Goal: Ask a question

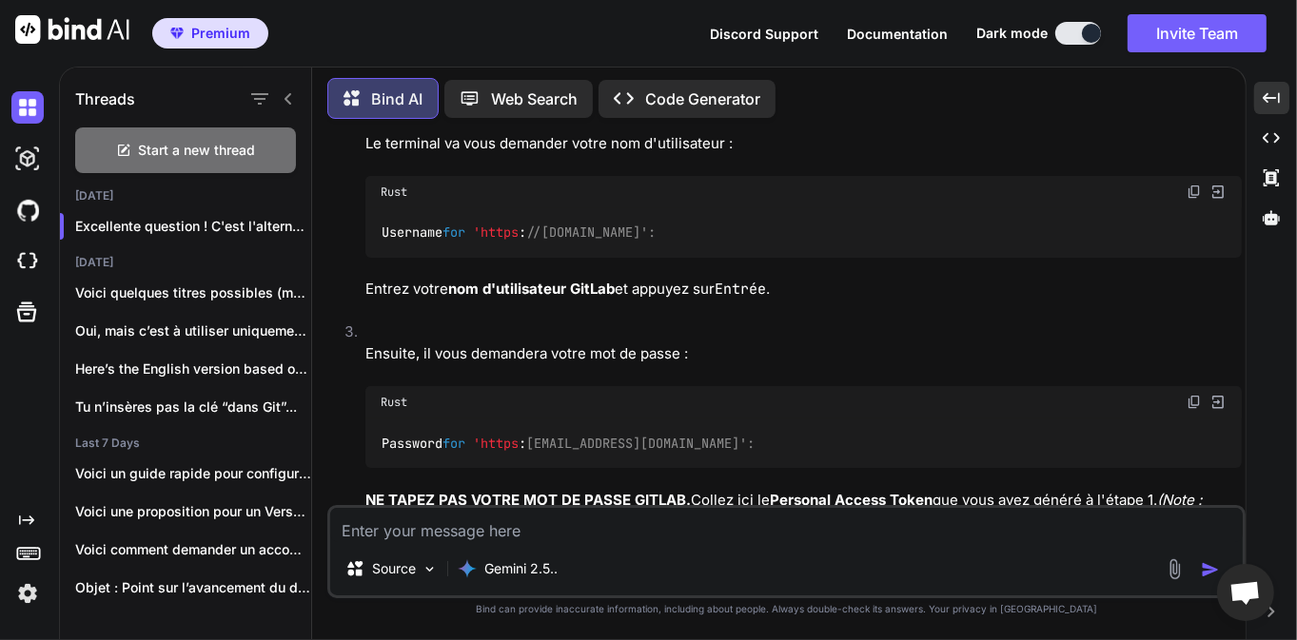
scroll to position [8684, 0]
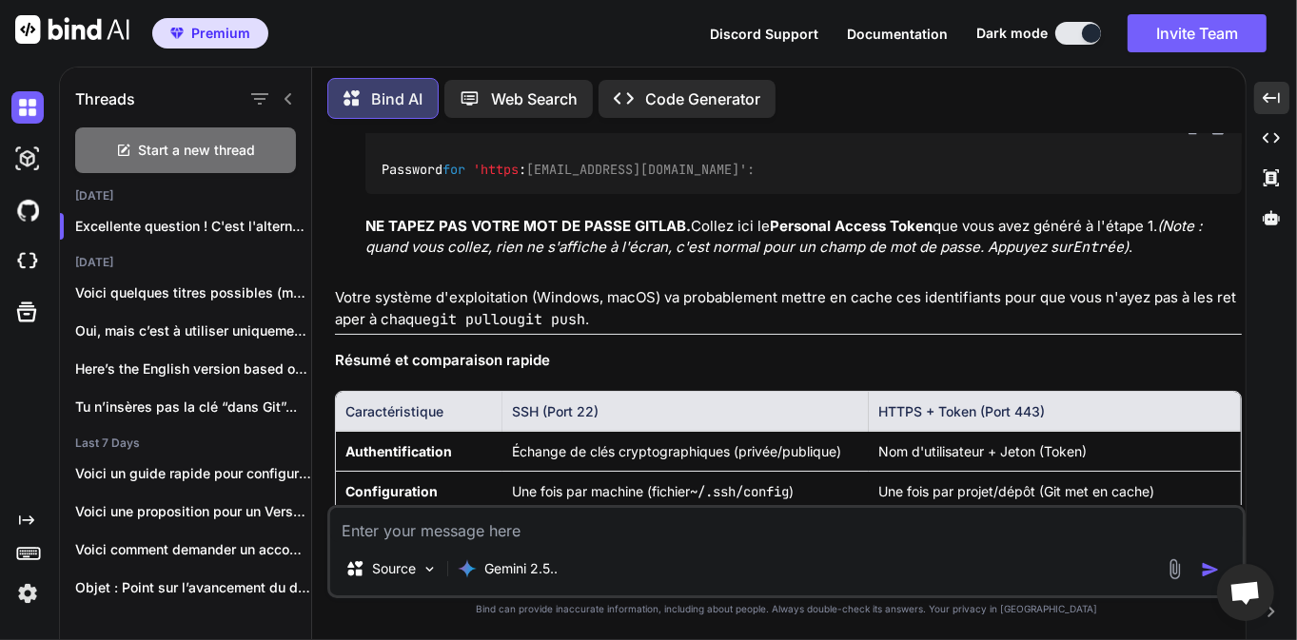
click at [564, 522] on textarea at bounding box center [786, 525] width 913 height 34
type textarea "que fait la commande git remote remove origin ?"
click at [1211, 567] on img "button" at bounding box center [1210, 570] width 19 height 19
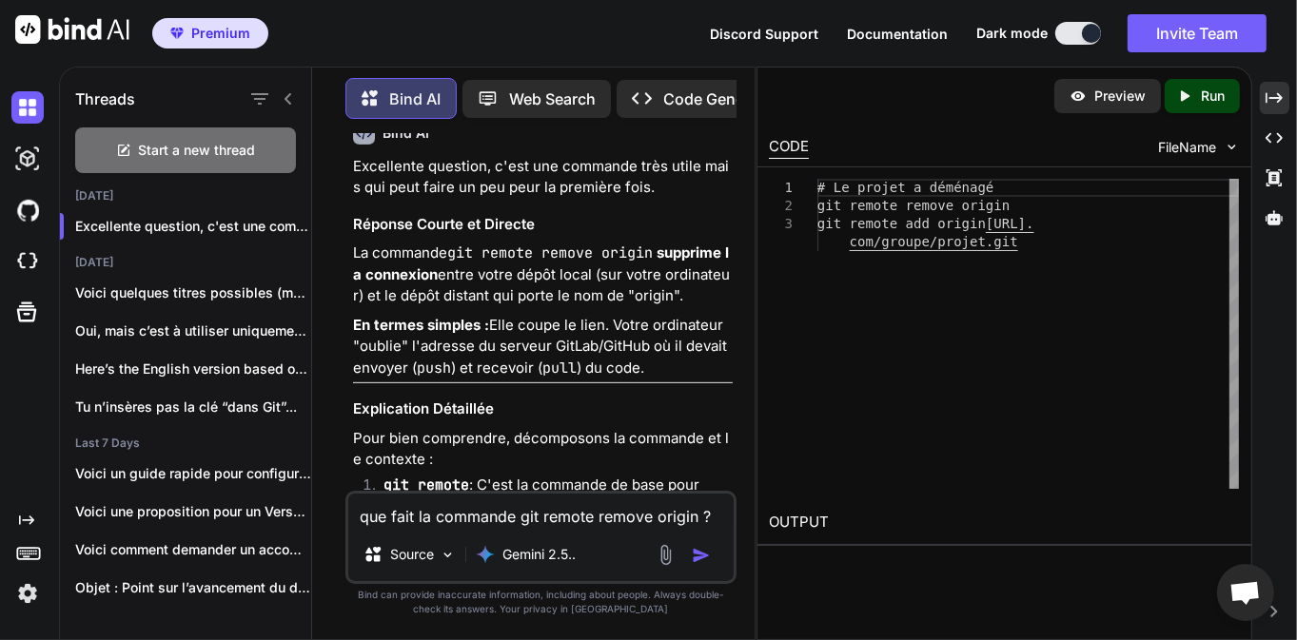
scroll to position [13714, 0]
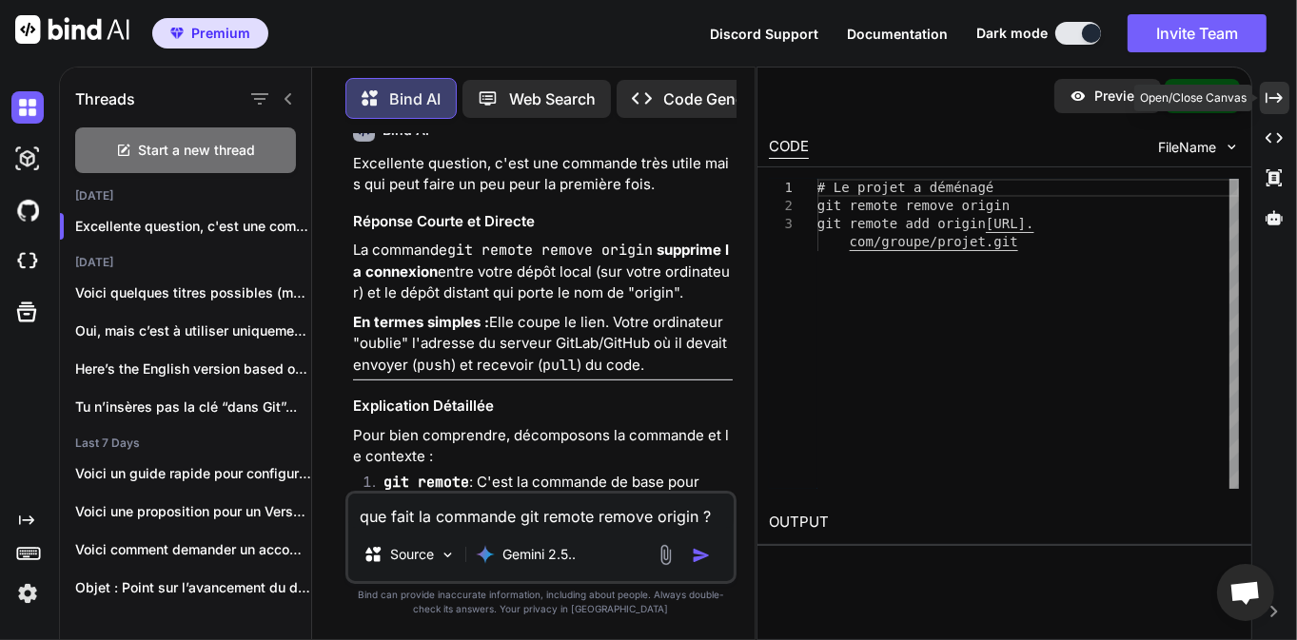
click at [1275, 102] on icon "Created with Pixso." at bounding box center [1274, 97] width 17 height 17
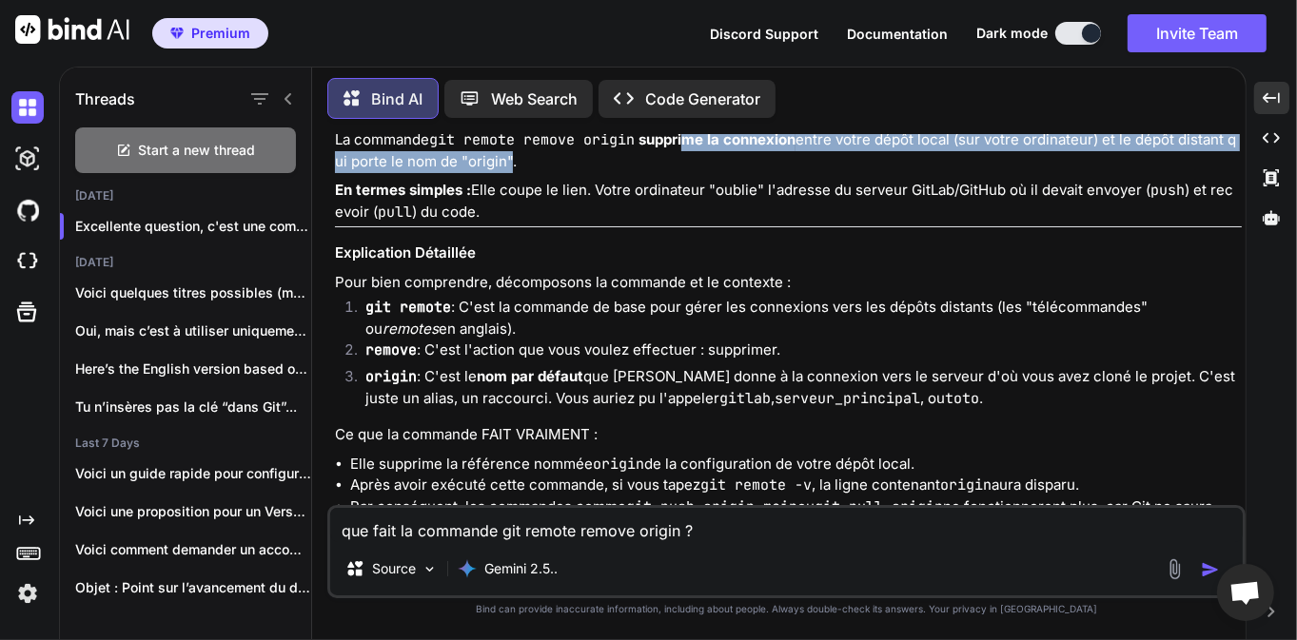
drag, startPoint x: 694, startPoint y: 253, endPoint x: 516, endPoint y: 270, distance: 178.8
click at [516, 172] on p "La commande git remote remove origin supprime la connexion entre votre dépôt lo…" at bounding box center [788, 150] width 907 height 43
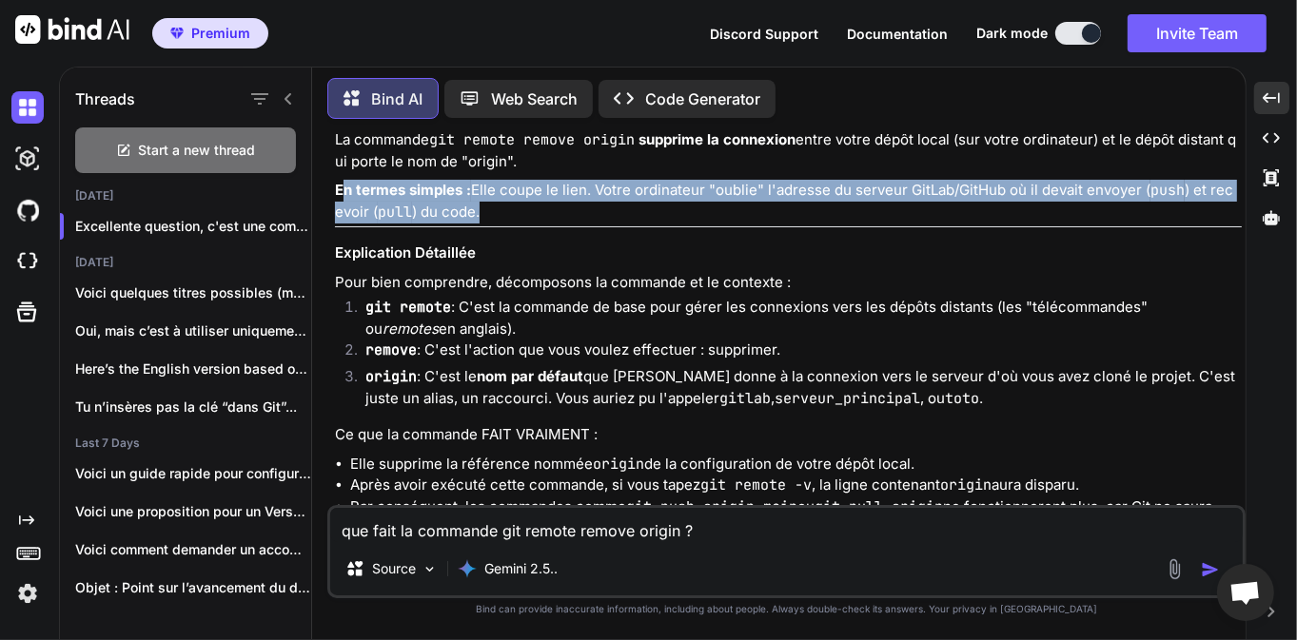
drag, startPoint x: 344, startPoint y: 301, endPoint x: 1020, endPoint y: 321, distance: 677.0
click at [1020, 223] on p "En termes simples : Elle coupe le lien. Votre ordinateur "oublie" l'adresse du …" at bounding box center [788, 201] width 907 height 43
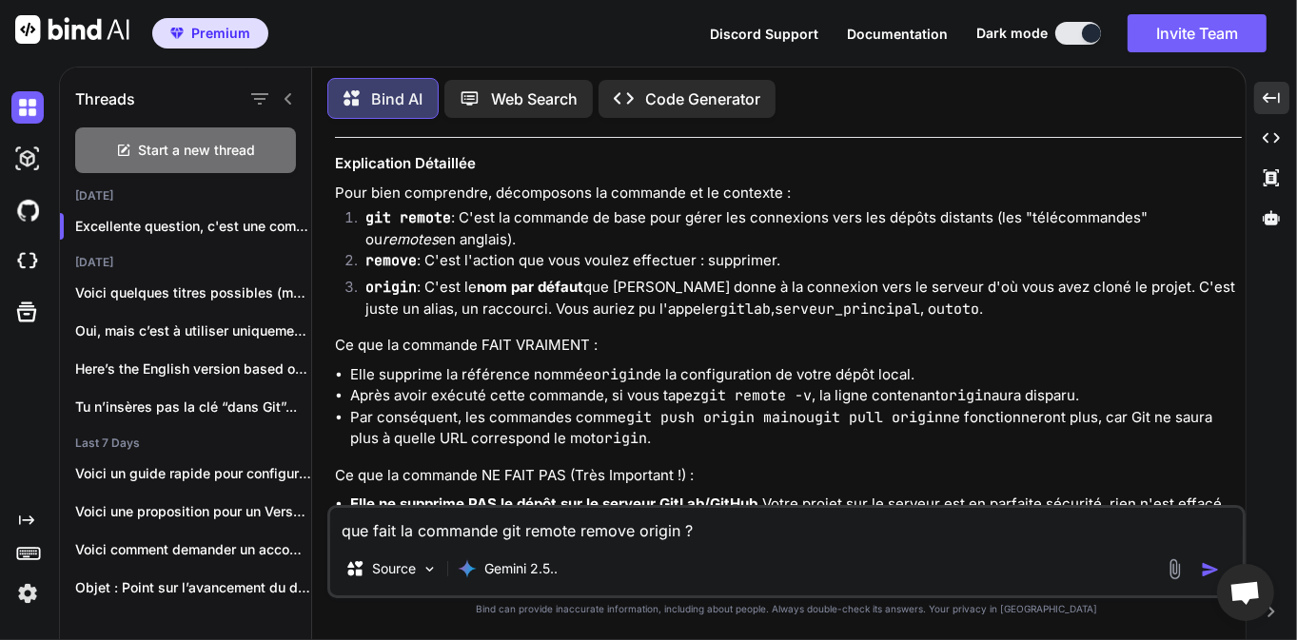
scroll to position [9595, 0]
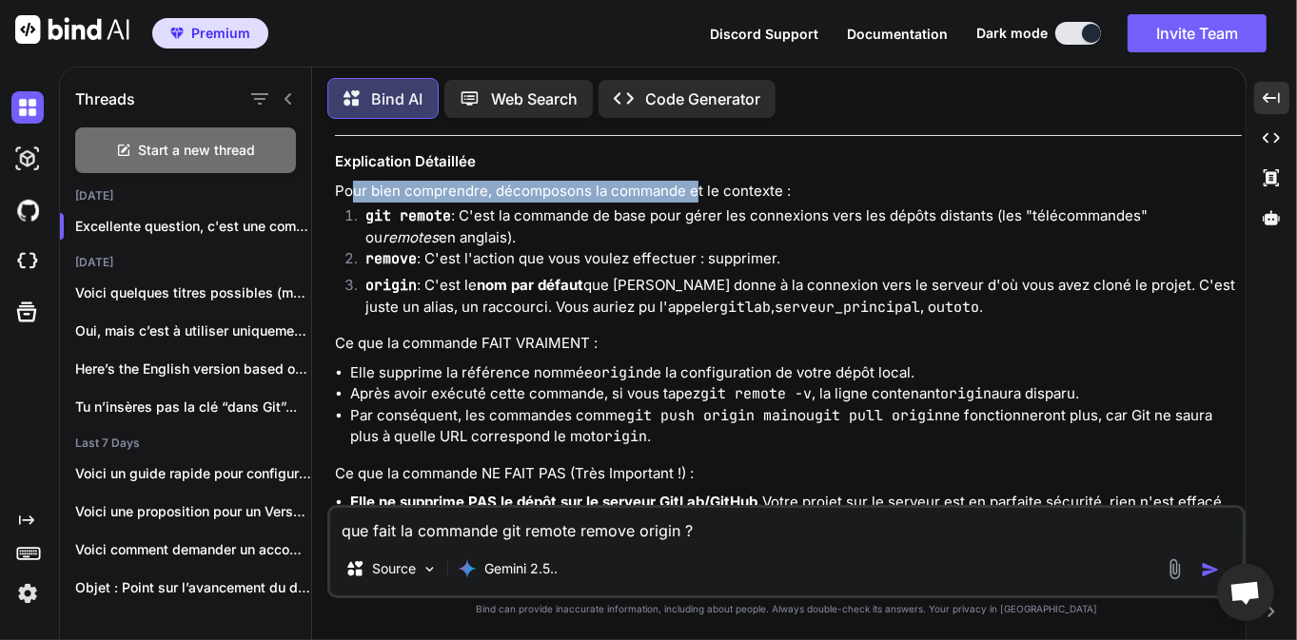
drag, startPoint x: 350, startPoint y: 302, endPoint x: 627, endPoint y: 333, distance: 278.7
click at [694, 203] on p "Pour bien comprendre, décomposons la commande et le contexte :" at bounding box center [788, 192] width 907 height 22
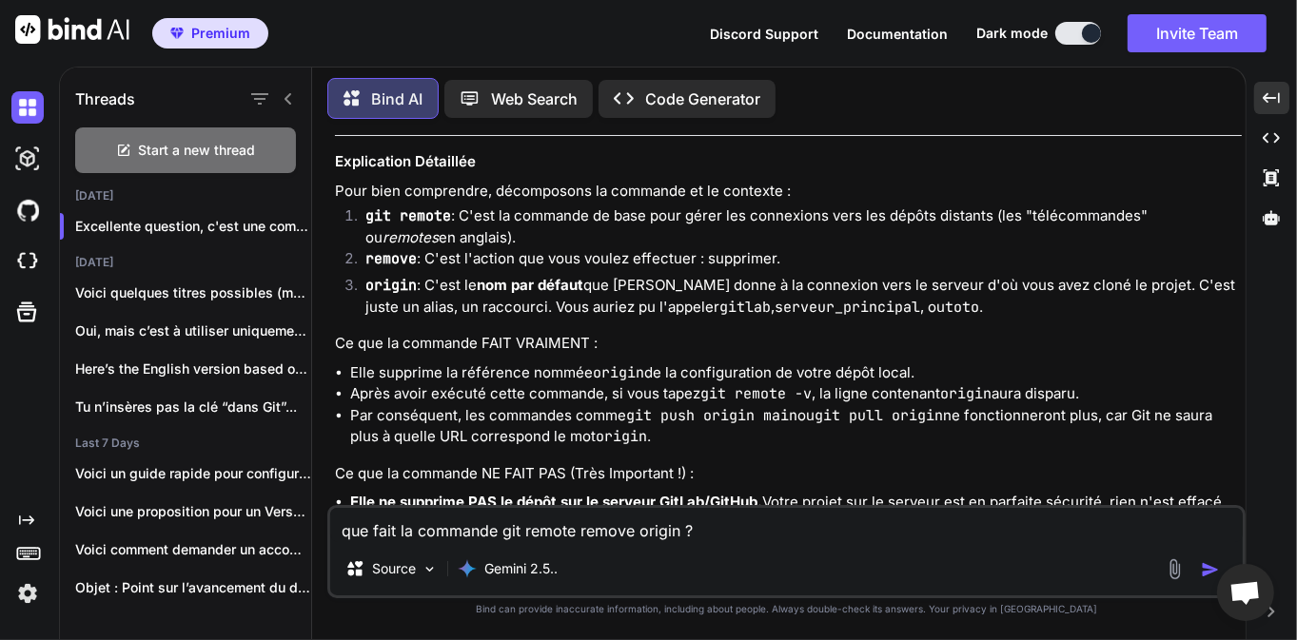
drag, startPoint x: 617, startPoint y: 341, endPoint x: 597, endPoint y: 343, distance: 20.1
click at [617, 248] on li "git remote : C'est la commande de base pour gérer les connexions vers les dépôt…" at bounding box center [796, 227] width 892 height 43
drag, startPoint x: 492, startPoint y: 331, endPoint x: 581, endPoint y: 356, distance: 91.9
click at [581, 248] on li "git remote : C'est la commande de base pour gérer les connexions vers les dépôt…" at bounding box center [796, 227] width 892 height 43
click at [466, 275] on li "remove : C'est l'action que vous voulez effectuer : supprimer." at bounding box center [796, 261] width 892 height 27
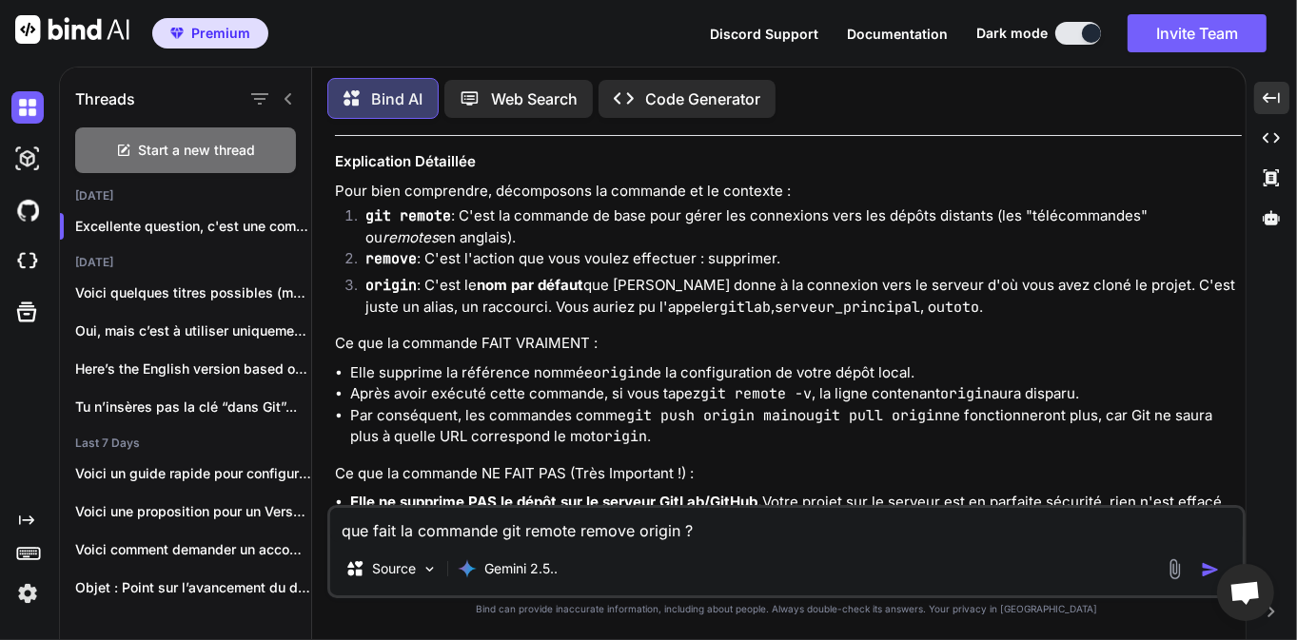
drag, startPoint x: 463, startPoint y: 376, endPoint x: 785, endPoint y: 373, distance: 321.7
click at [785, 275] on li "remove : C'est l'action que vous voulez effectuer : supprimer." at bounding box center [796, 261] width 892 height 27
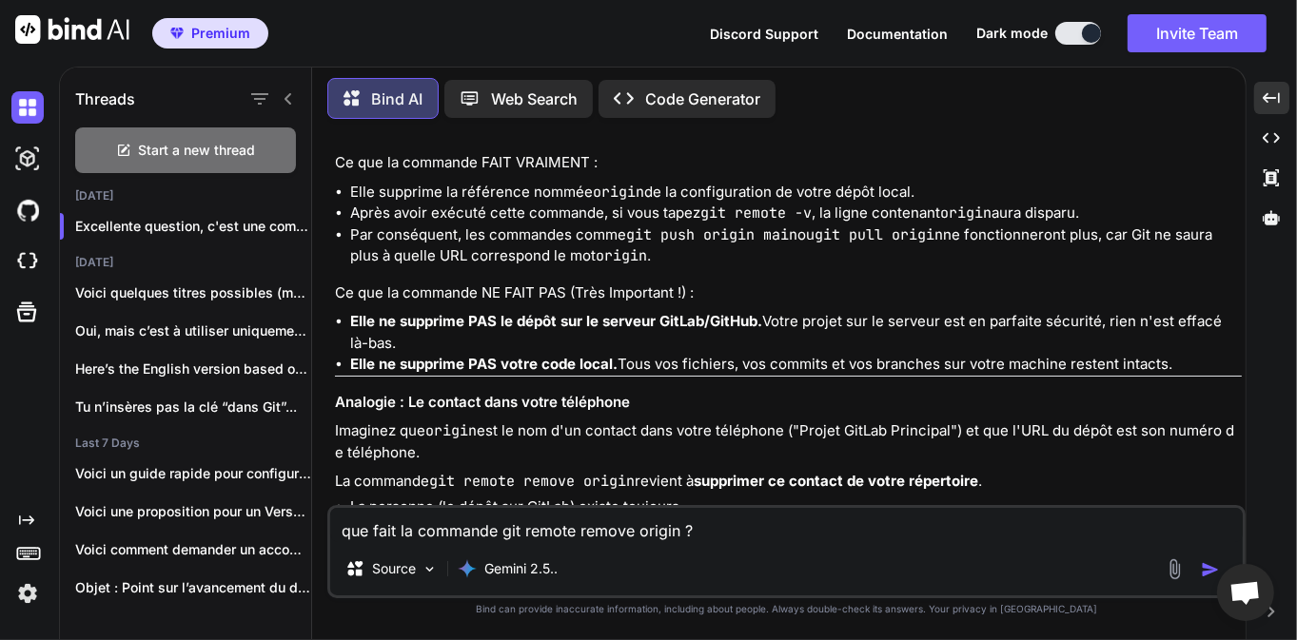
scroll to position [9778, 0]
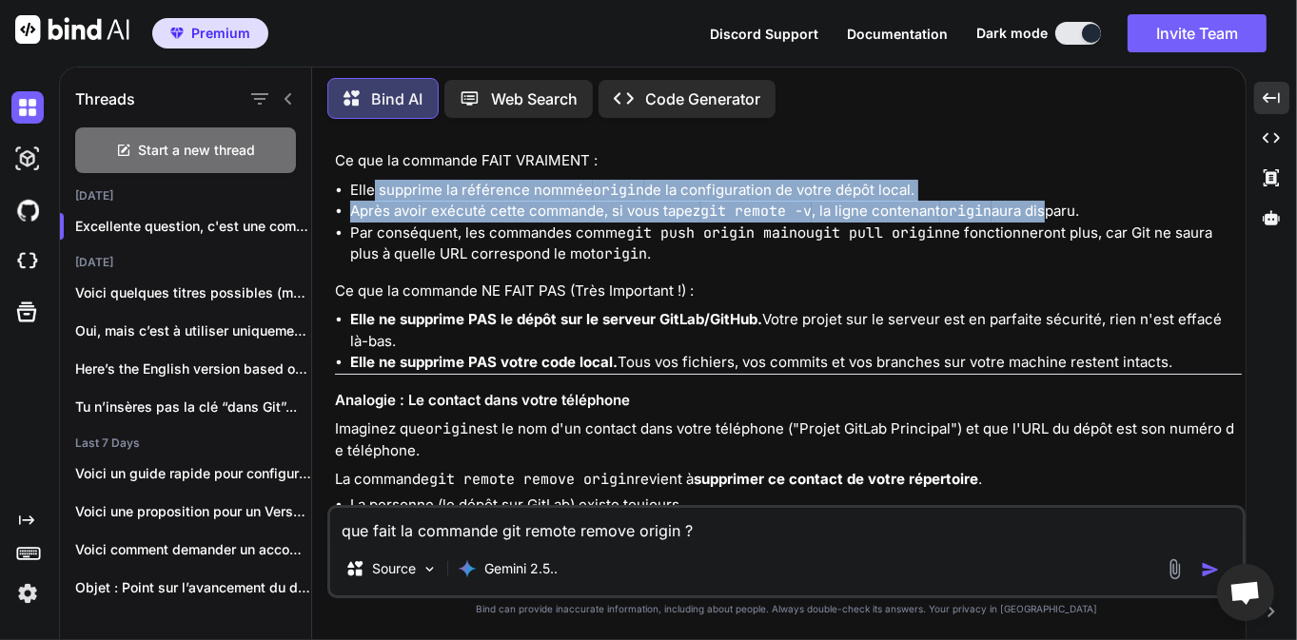
drag, startPoint x: 375, startPoint y: 307, endPoint x: 950, endPoint y: 325, distance: 575.1
click at [1047, 266] on ul "Elle supprime la référence nommée origin de la configuration de votre dépôt loc…" at bounding box center [788, 223] width 907 height 86
click at [887, 223] on li "Après avoir exécuté cette commande, si vous tapez git remote -v , la ligne cont…" at bounding box center [796, 212] width 892 height 22
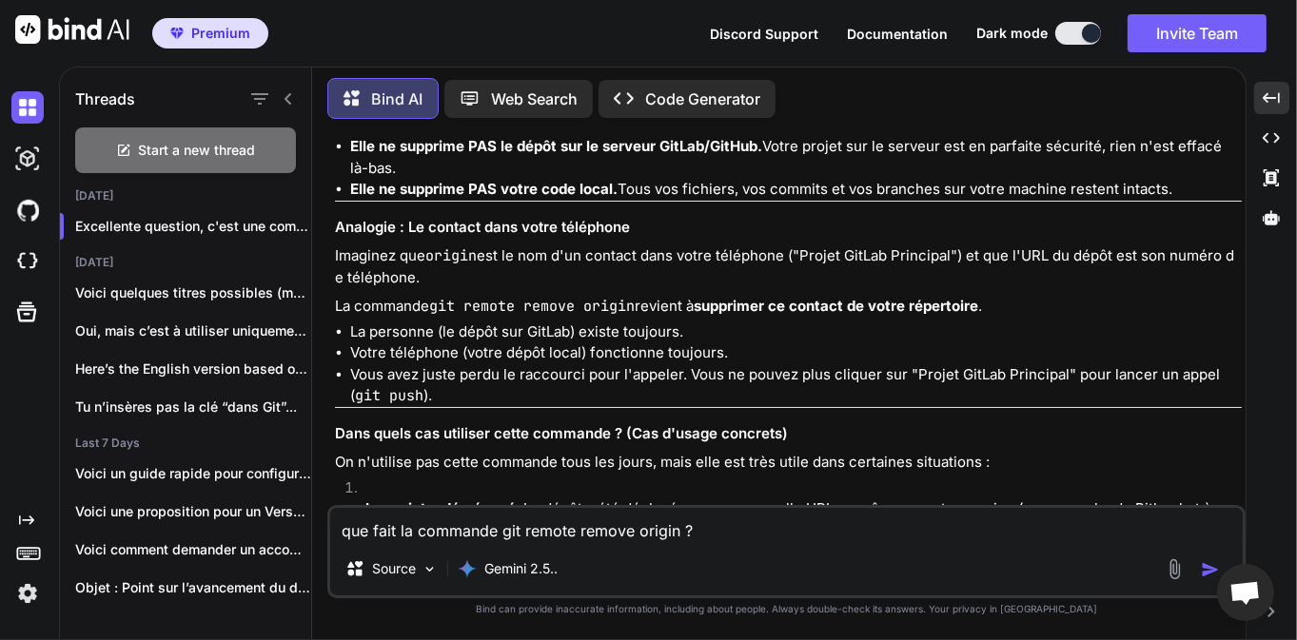
scroll to position [9961, 0]
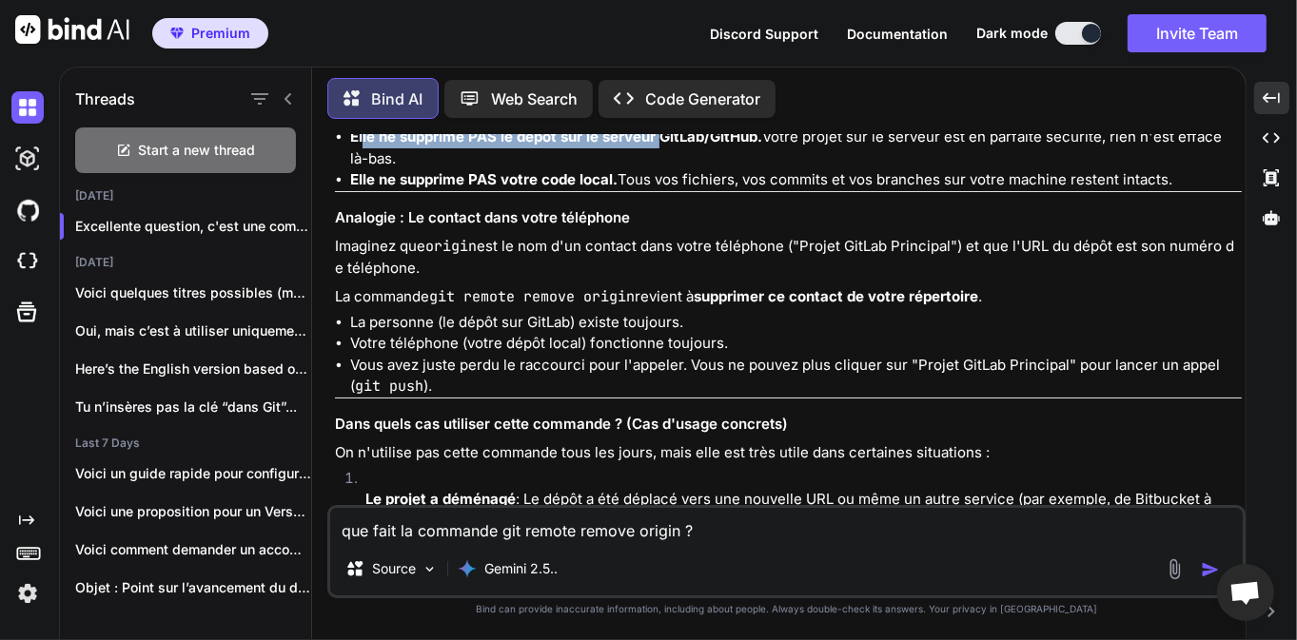
drag, startPoint x: 363, startPoint y: 248, endPoint x: 658, endPoint y: 256, distance: 295.1
click at [658, 146] on strong "Elle ne supprime PAS le dépôt sur le serveur GitLab/GitHub." at bounding box center [556, 137] width 412 height 18
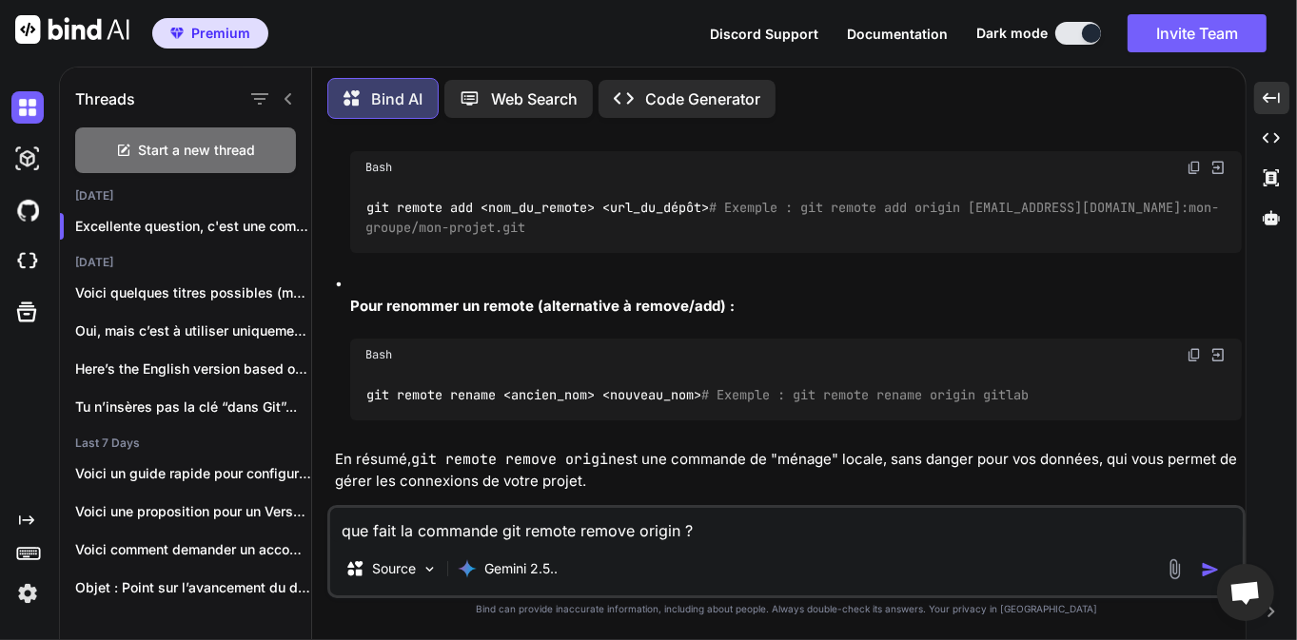
scroll to position [11264, 0]
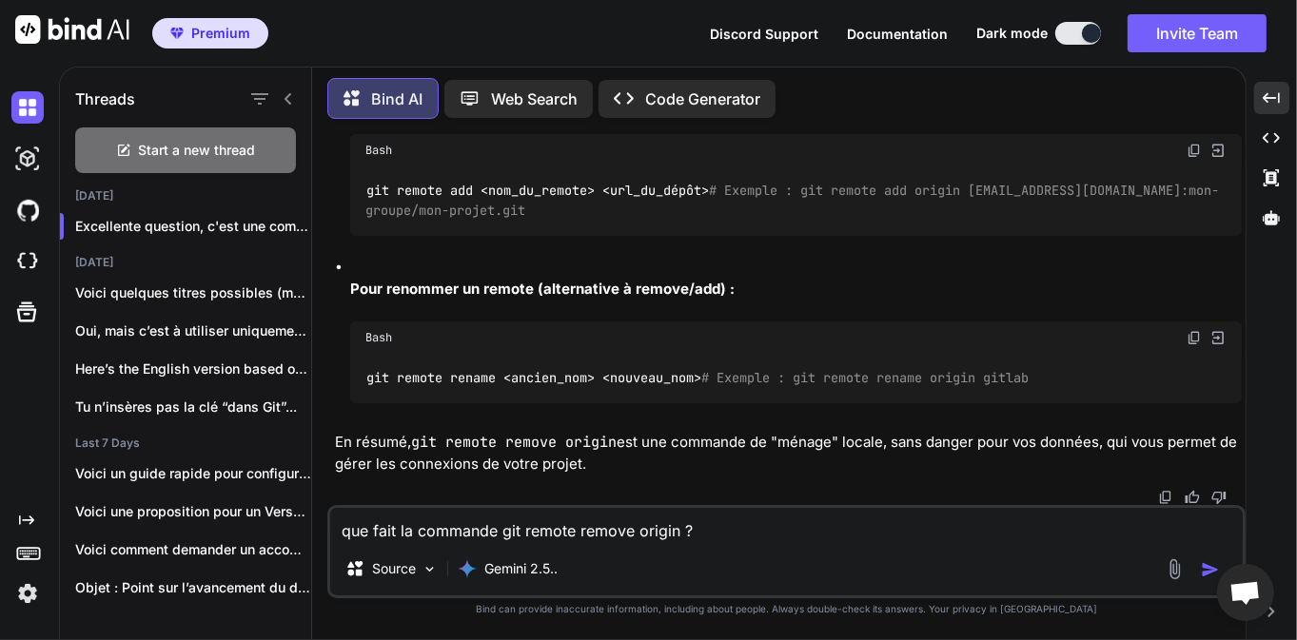
click at [562, 519] on textarea "que fait la commande git remote remove origin ?" at bounding box center [786, 525] width 913 height 34
type textarea "d"
type textarea "j'ai une erreur quand je tente un git clone de type : Port number ended with "s…"
click at [1212, 571] on img "button" at bounding box center [1210, 570] width 19 height 19
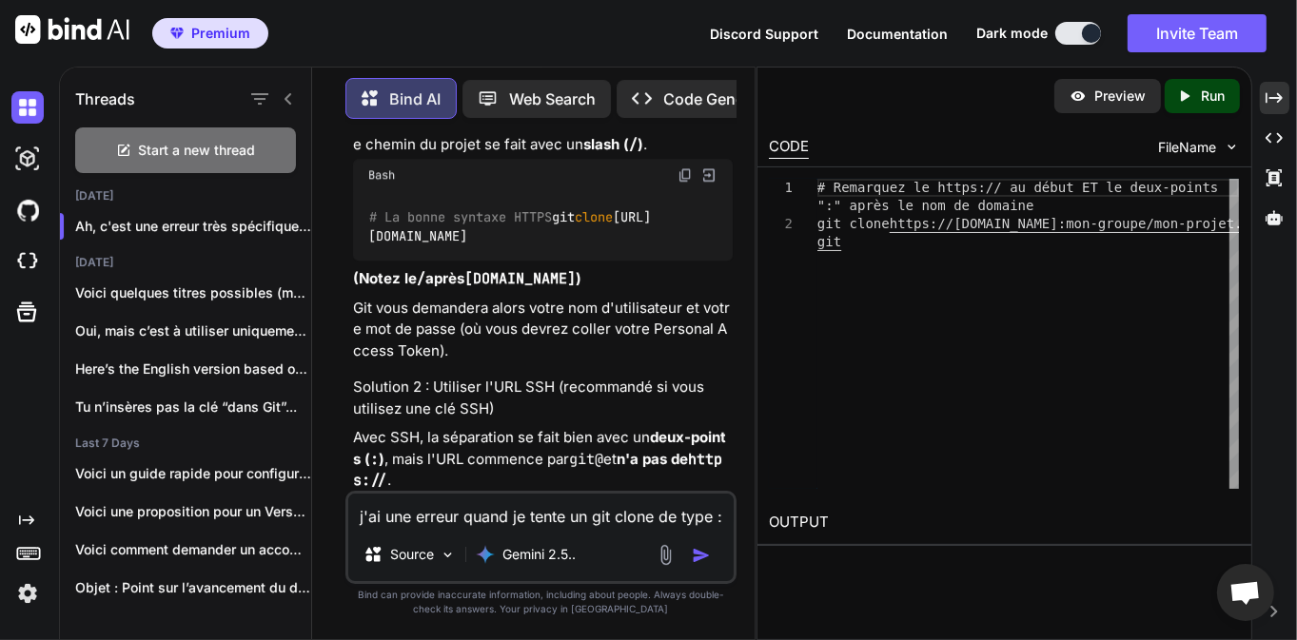
scroll to position [17460, 0]
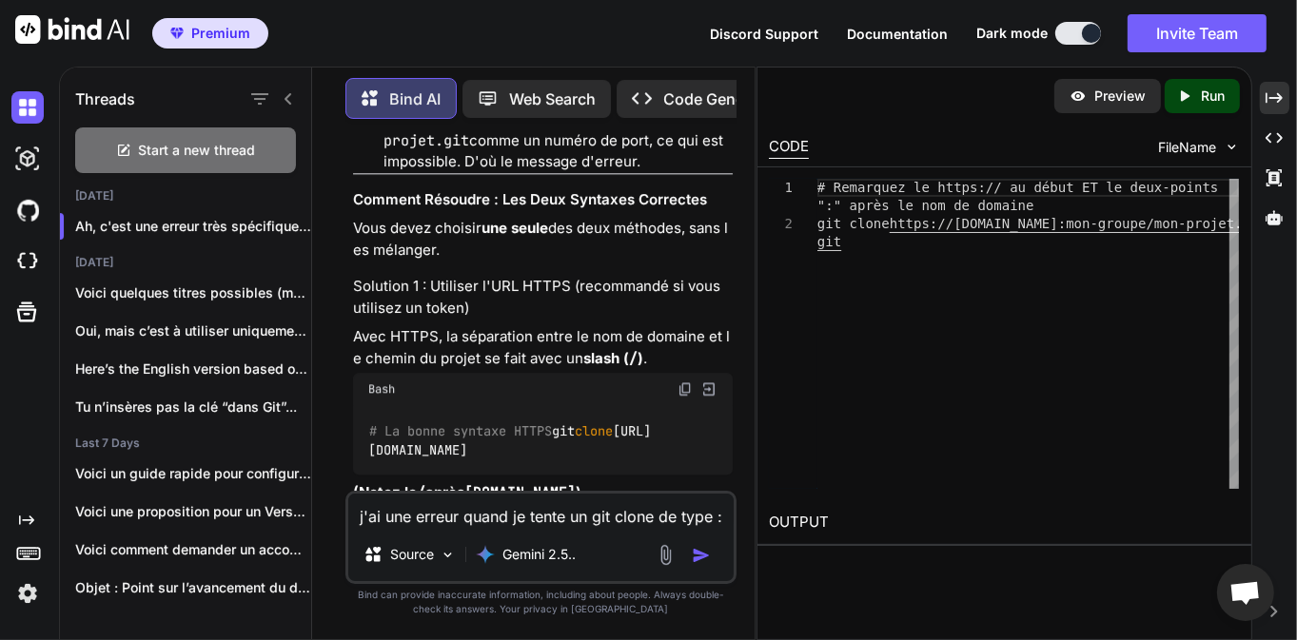
click at [527, 496] on textarea "j'ai une erreur quand je tente un git clone de type : Port number ended with "s…" at bounding box center [540, 511] width 385 height 34
click at [541, 511] on textarea "j'ai une erreur quand je tente un git clone de type : Port number ended with "s…" at bounding box center [540, 511] width 385 height 34
type textarea "d"
type textarea "D"
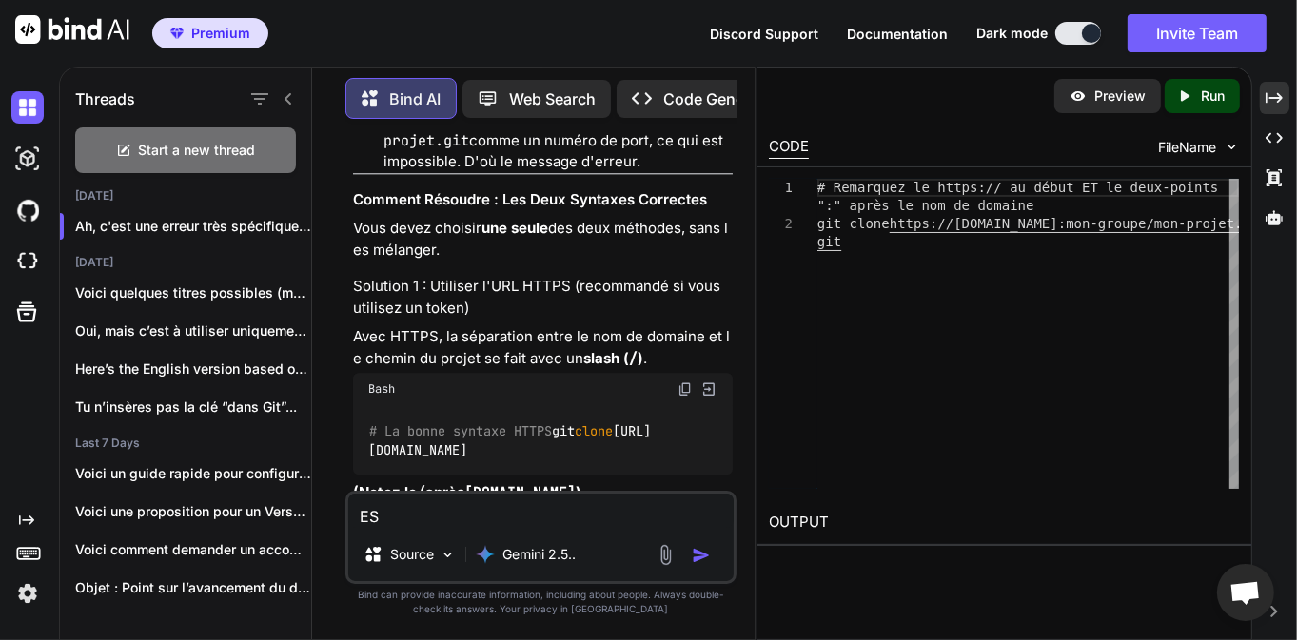
type textarea "E"
type textarea "Est il possible de stoker le token dans un fichier pour faire son git clone ?"
click at [694, 556] on img "button" at bounding box center [701, 555] width 19 height 19
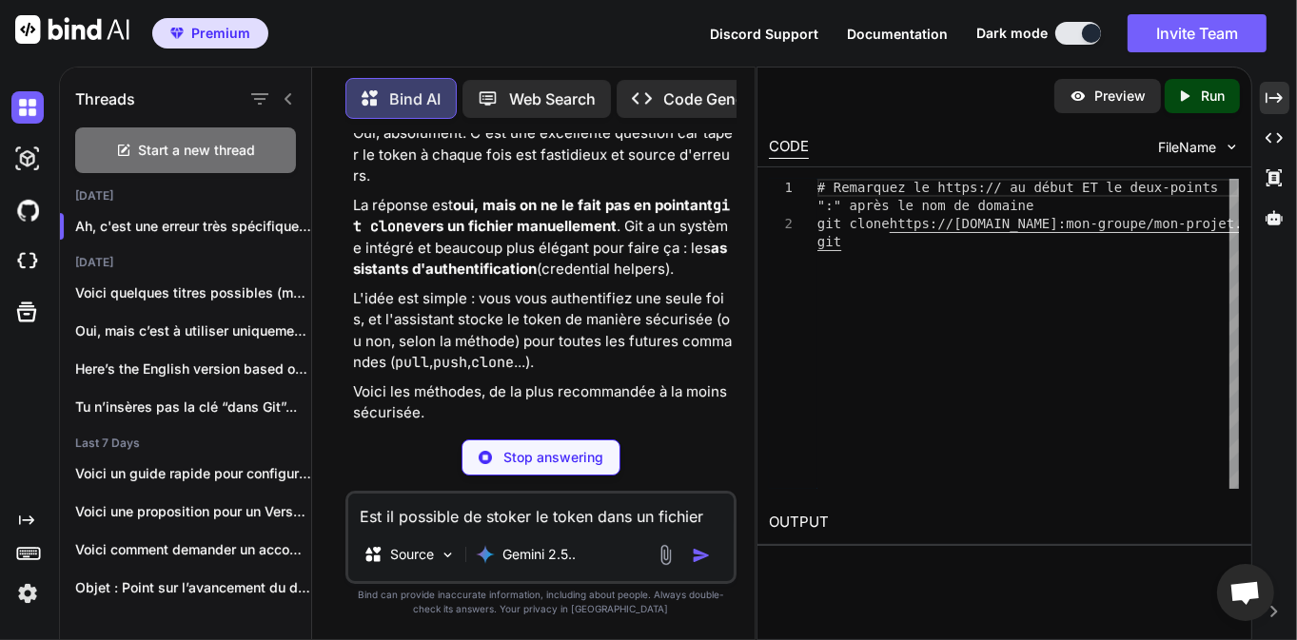
scroll to position [19146, 0]
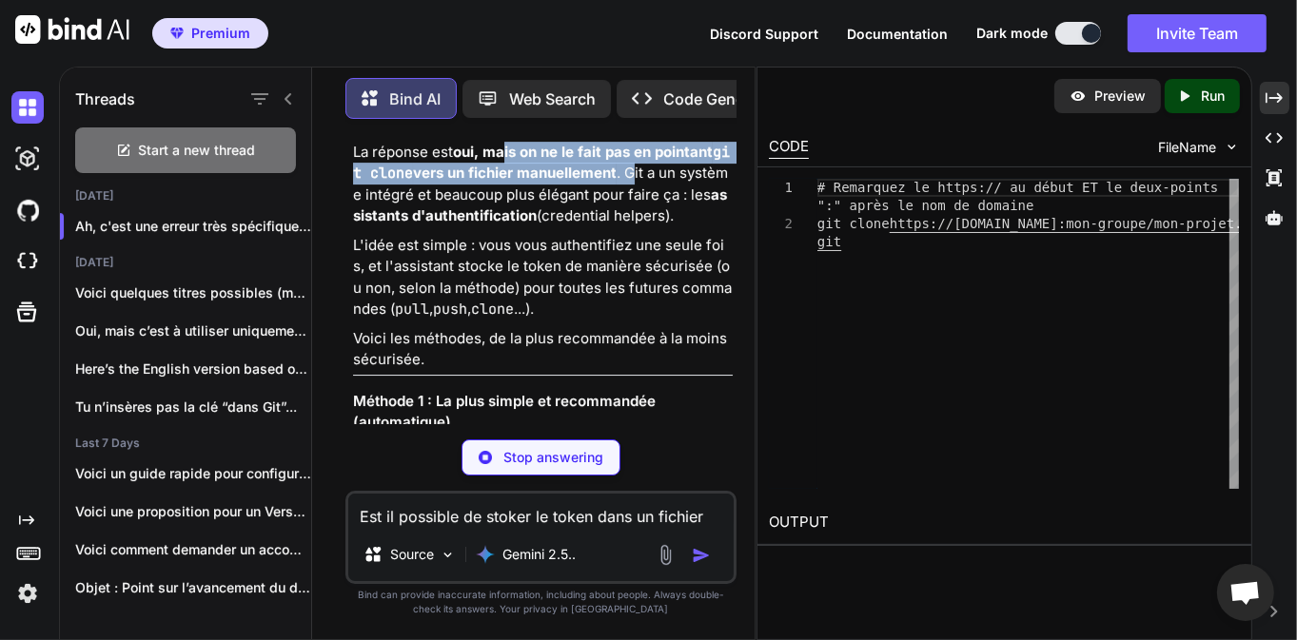
drag, startPoint x: 526, startPoint y: 223, endPoint x: 646, endPoint y: 246, distance: 122.1
click at [646, 227] on p "La réponse est oui, mais on ne le fait pas en pointant git clone vers un fichie…" at bounding box center [543, 185] width 380 height 86
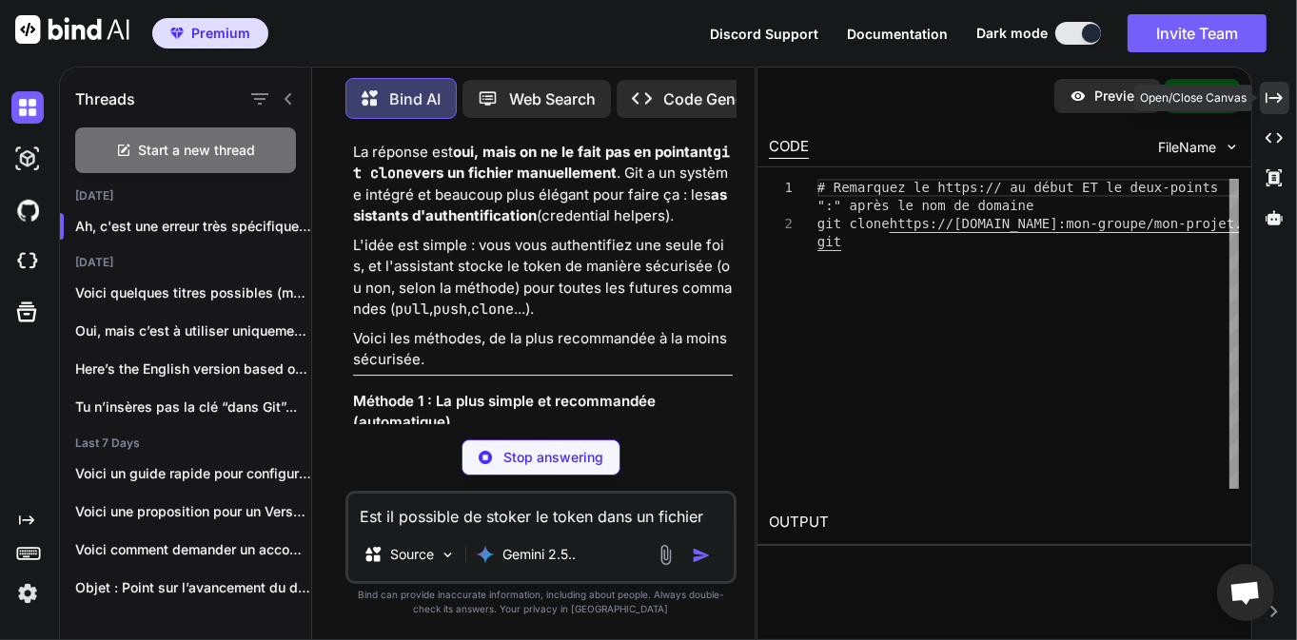
click at [1274, 103] on icon "Created with Pixso." at bounding box center [1274, 97] width 17 height 17
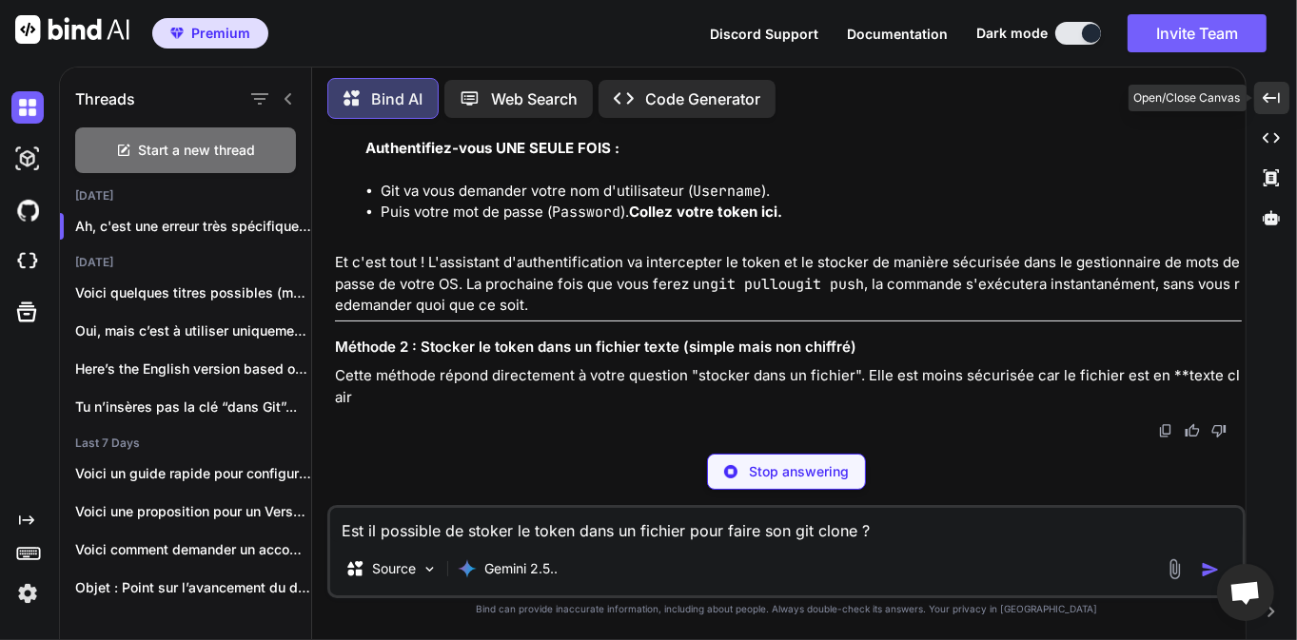
scroll to position [13376, 0]
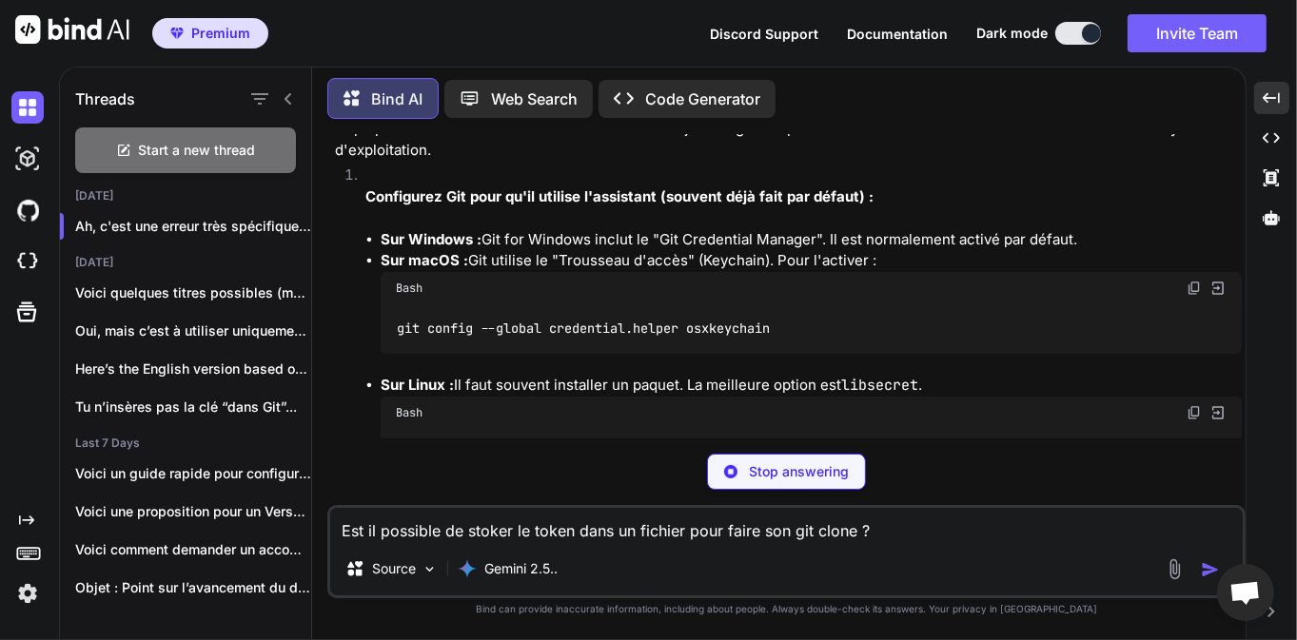
click at [761, 40] on p "L'idée est simple : vous vous authentifiez une seule fois, et l'assistant stock…" at bounding box center [788, 18] width 907 height 43
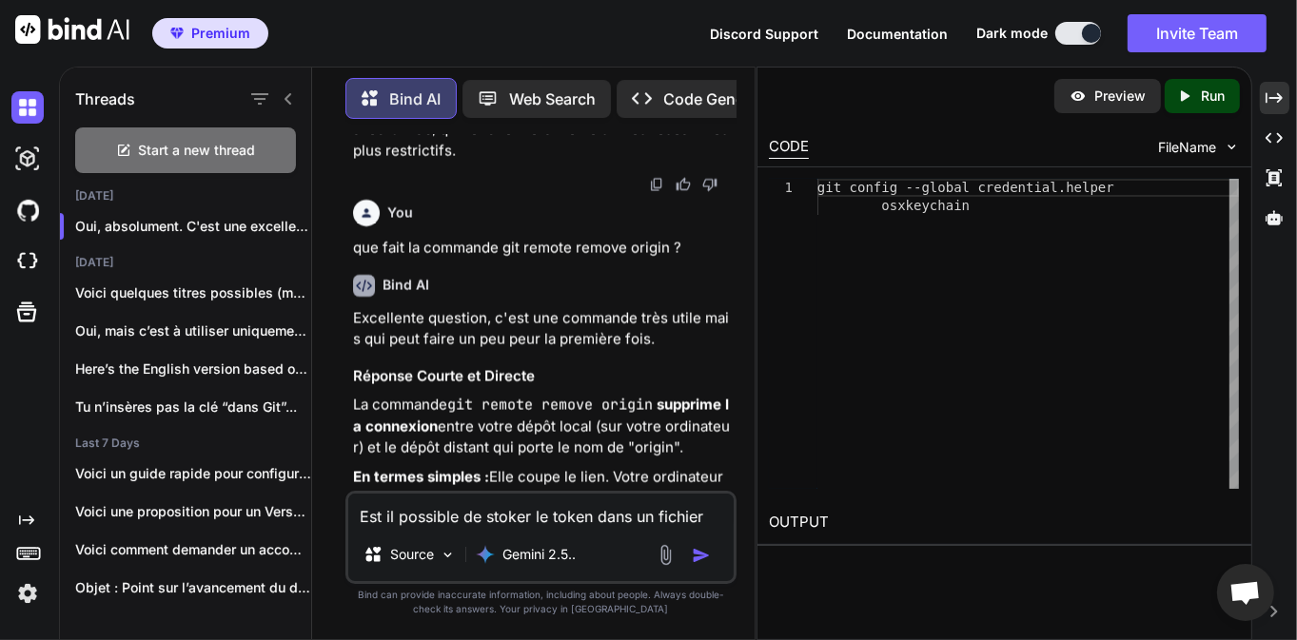
scroll to position [19479, 0]
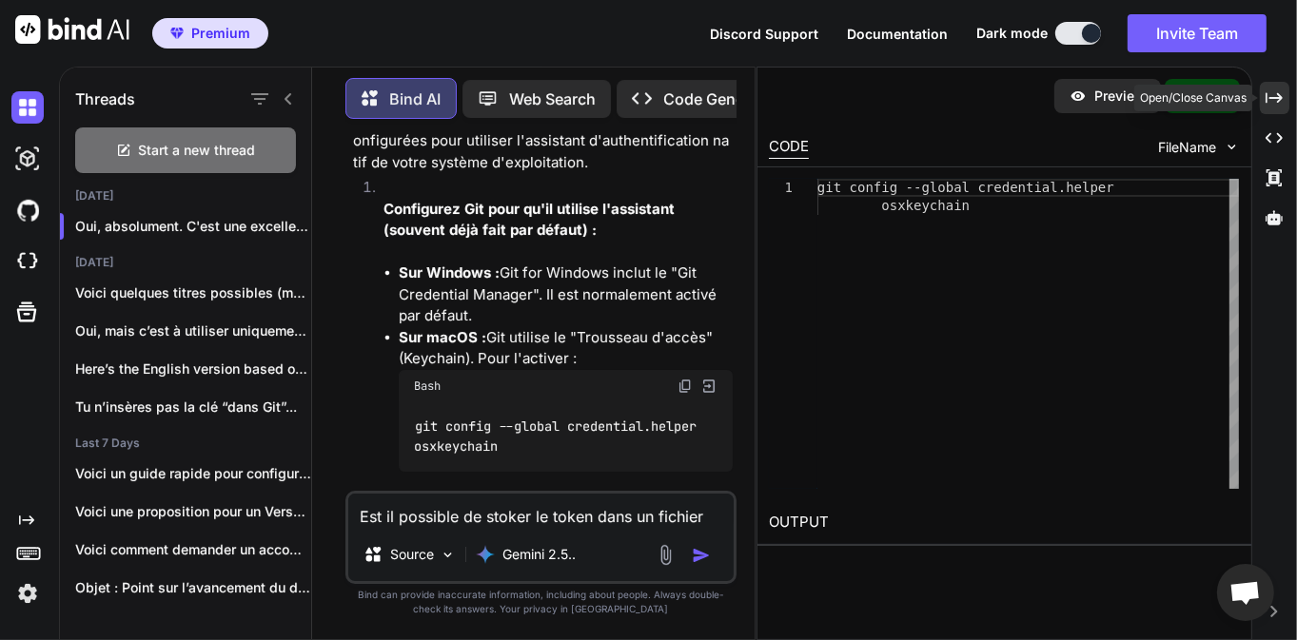
click at [1279, 101] on icon at bounding box center [1274, 97] width 17 height 10
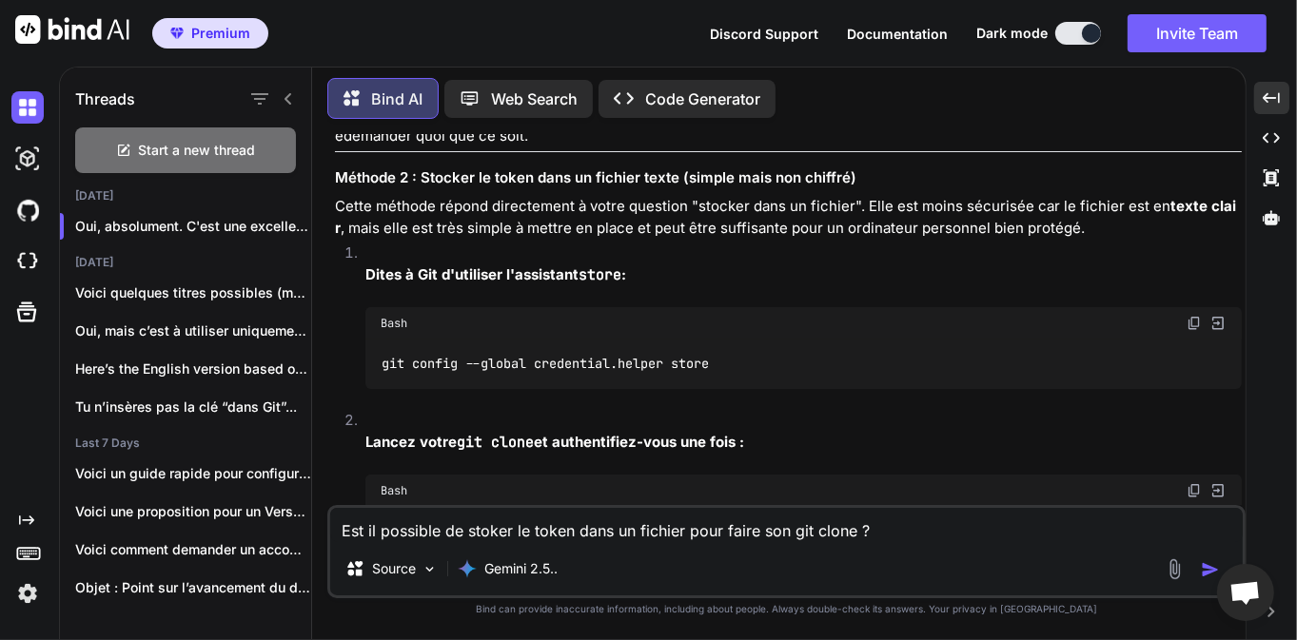
scroll to position [14290, 0]
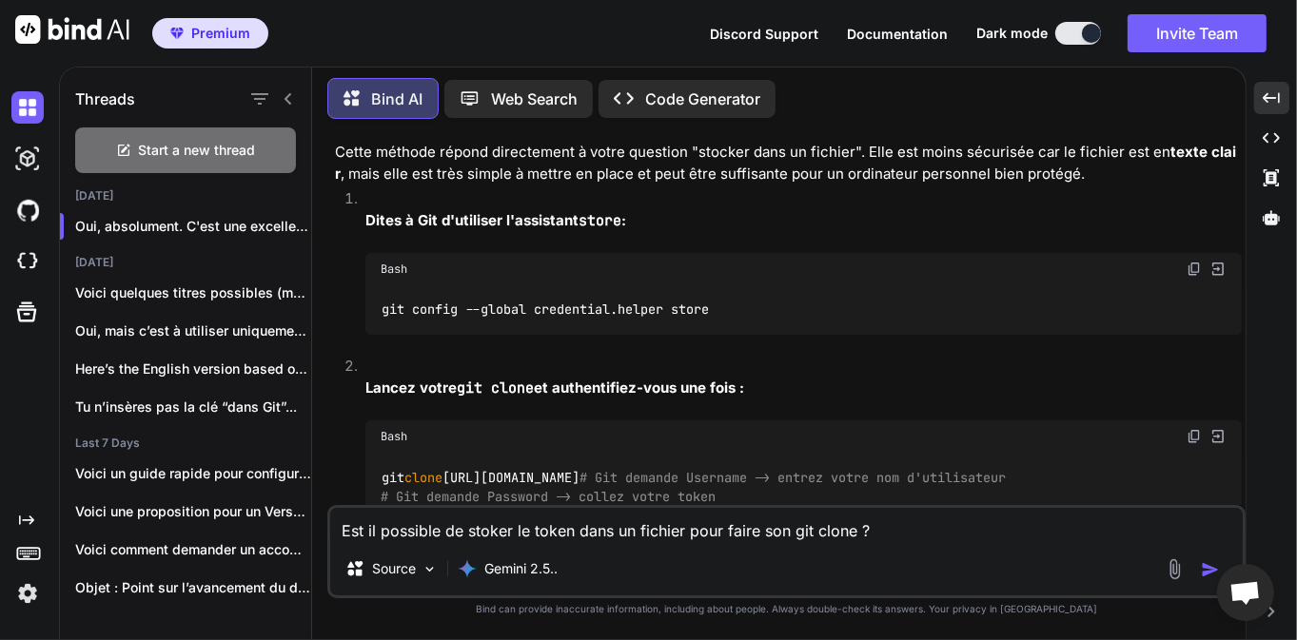
drag, startPoint x: 642, startPoint y: 343, endPoint x: 1015, endPoint y: 358, distance: 373.4
click at [1015, 93] on p "Et c'est tout ! L'assistant d'authentification va intercepter le token et le st…" at bounding box center [788, 61] width 907 height 65
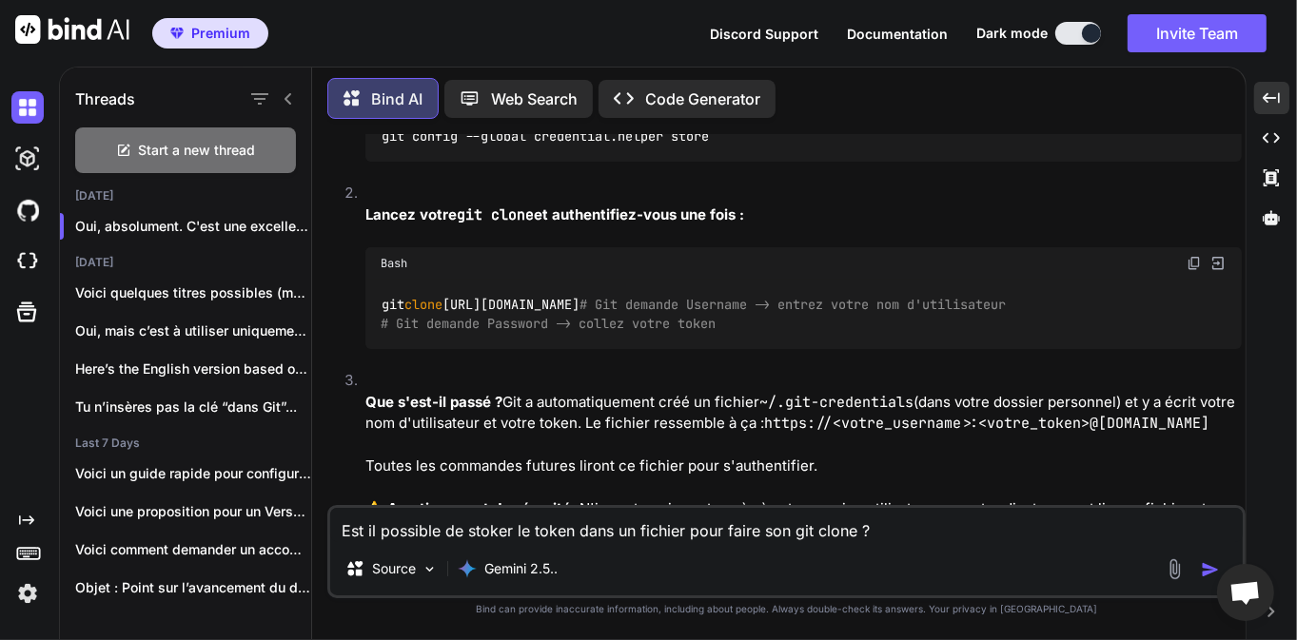
scroll to position [14473, 0]
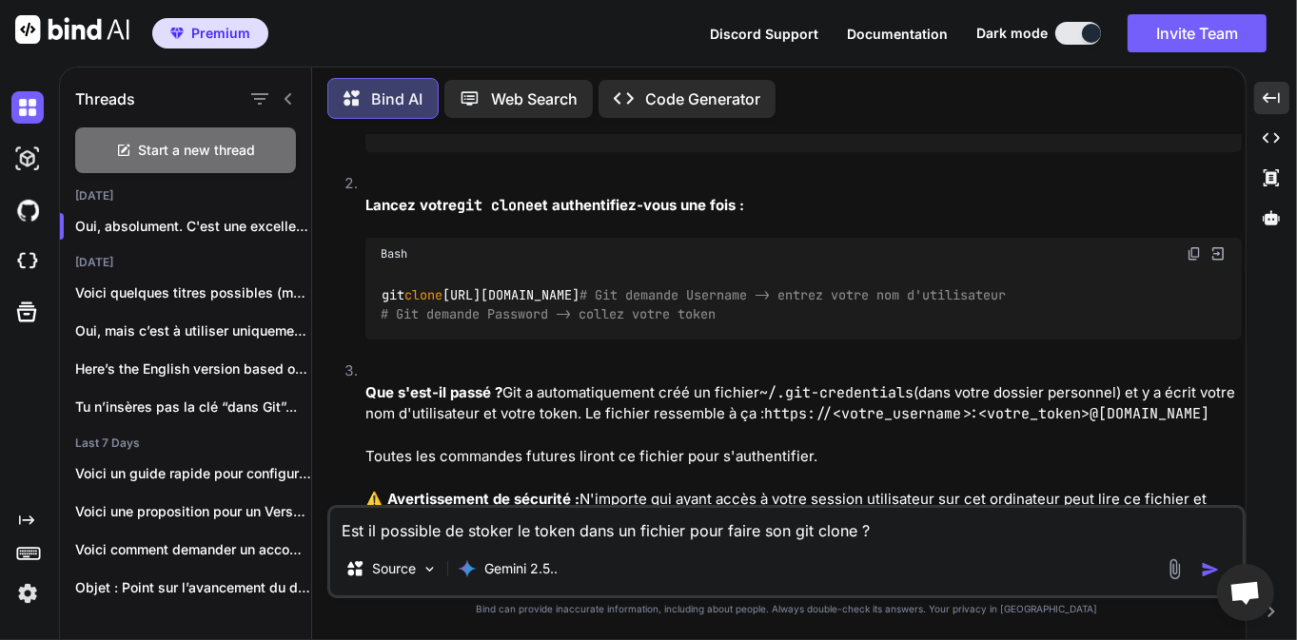
click at [731, 228] on div "Oui, absolument. C'est une excellente question car taper le token à chaque fois…" at bounding box center [788, 45] width 907 height 2447
drag, startPoint x: 536, startPoint y: 180, endPoint x: 767, endPoint y: 177, distance: 231.3
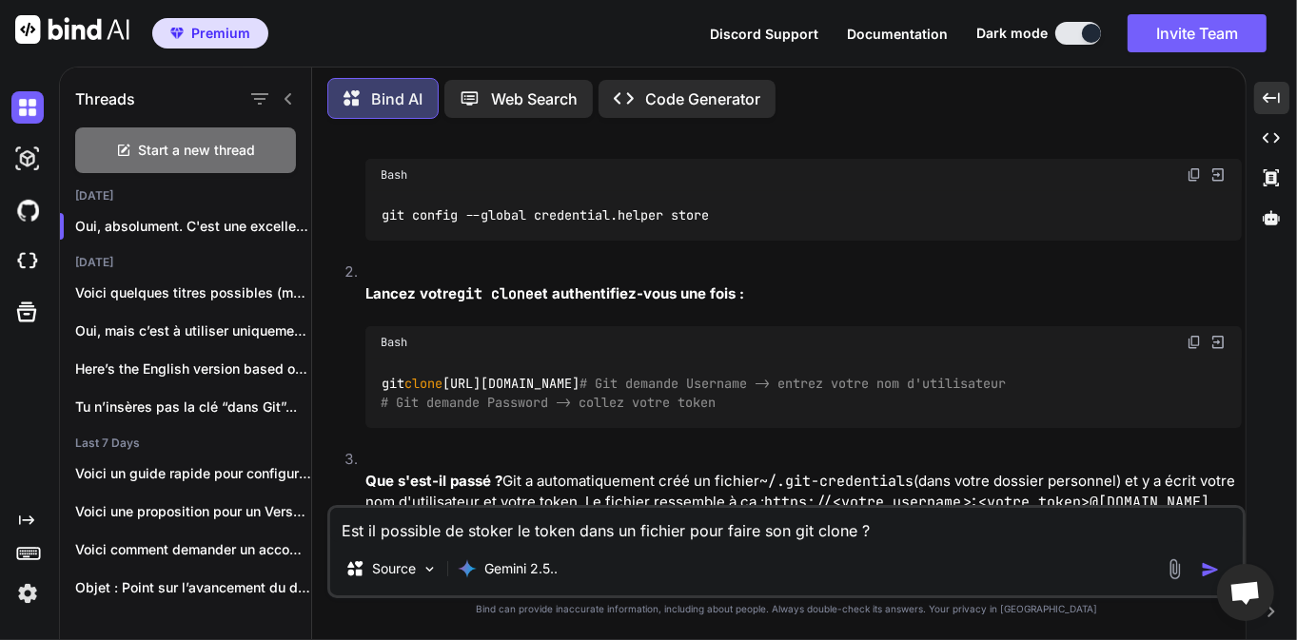
scroll to position [14381, 0]
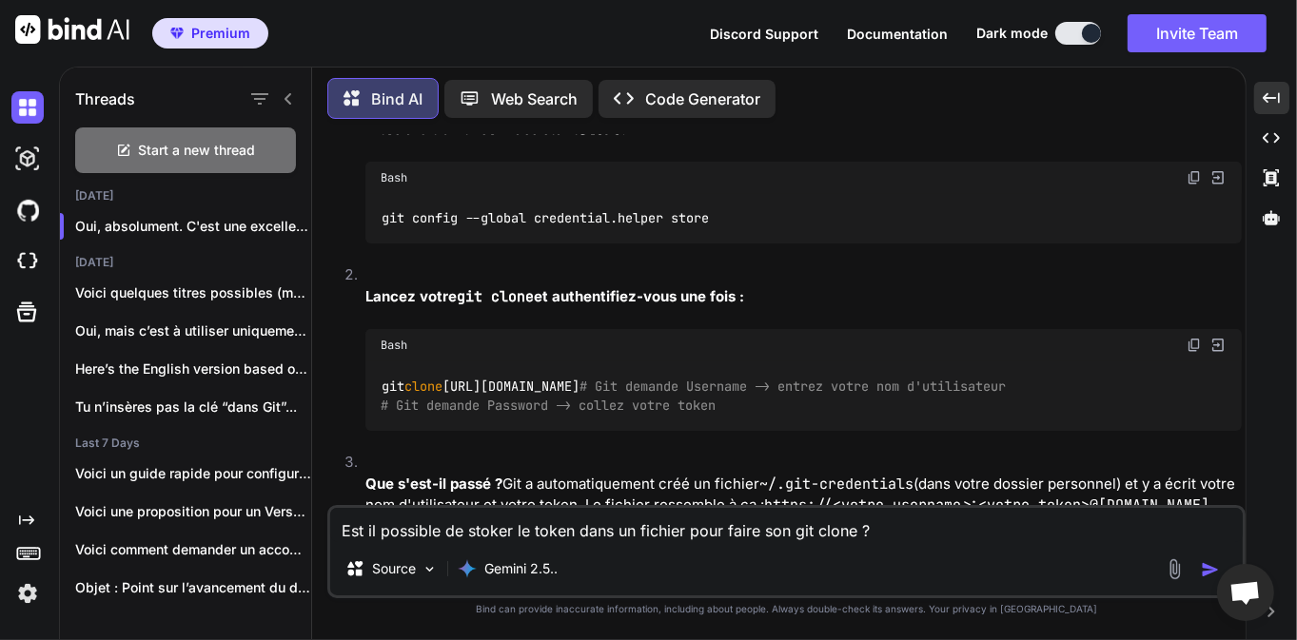
drag, startPoint x: 784, startPoint y: 275, endPoint x: 841, endPoint y: 274, distance: 57.1
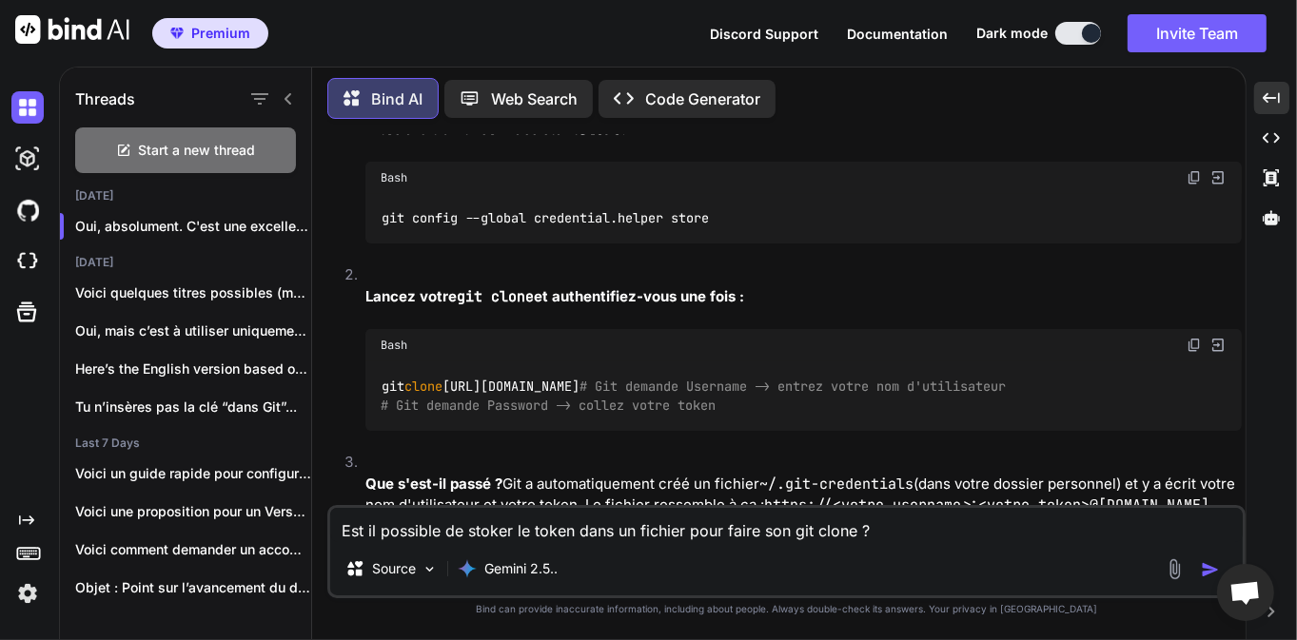
drag, startPoint x: 785, startPoint y: 270, endPoint x: 862, endPoint y: 271, distance: 77.1
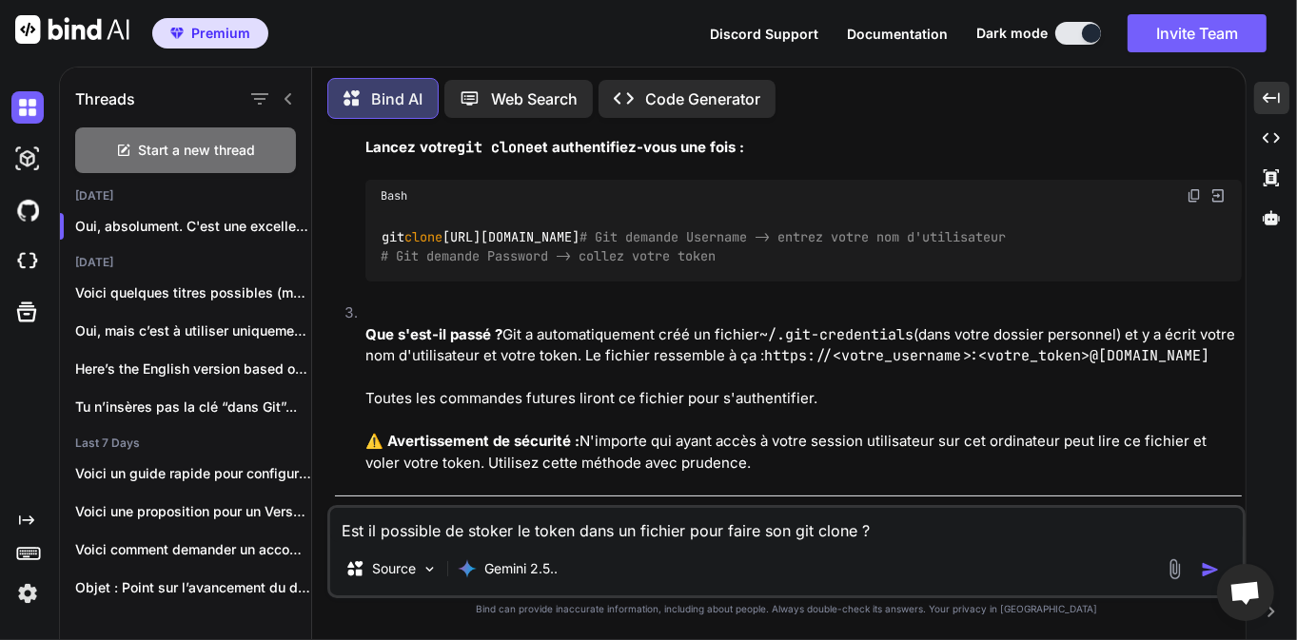
scroll to position [14473, 0]
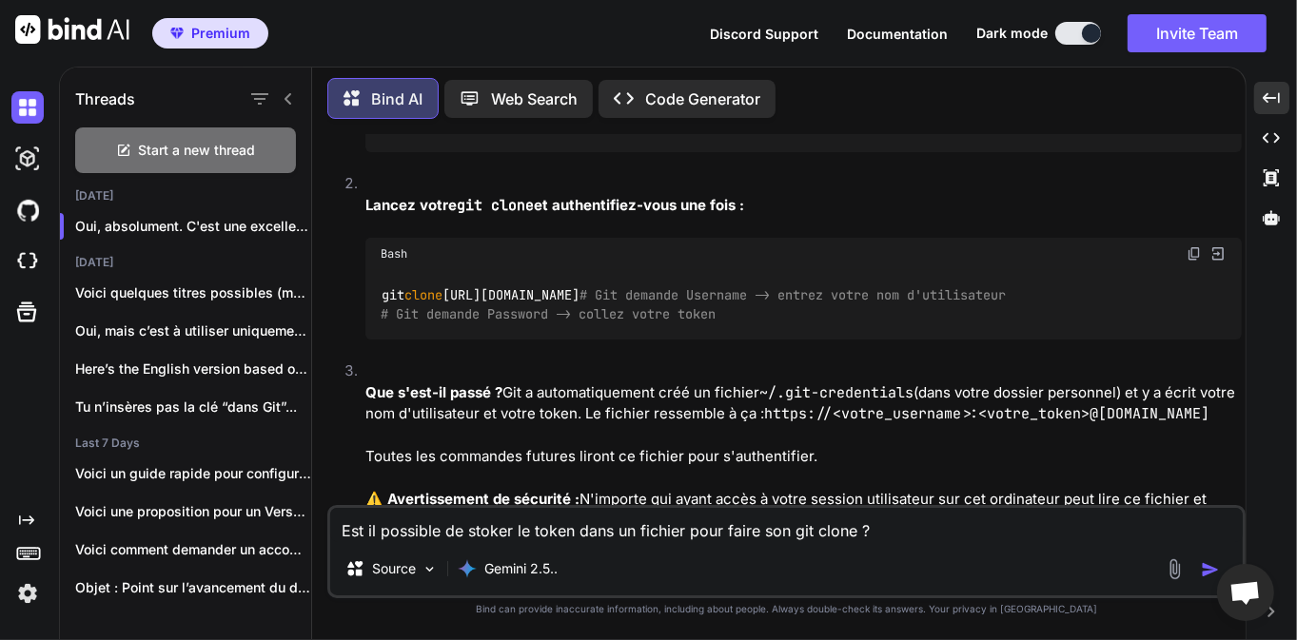
drag, startPoint x: 892, startPoint y: 273, endPoint x: 1089, endPoint y: 274, distance: 197.0
click at [1047, 305] on div "Oui, absolument. C'est une excellente question car taper le token à chaque fois…" at bounding box center [788, 45] width 907 height 2447
drag, startPoint x: 942, startPoint y: 276, endPoint x: 1072, endPoint y: 300, distance: 131.6
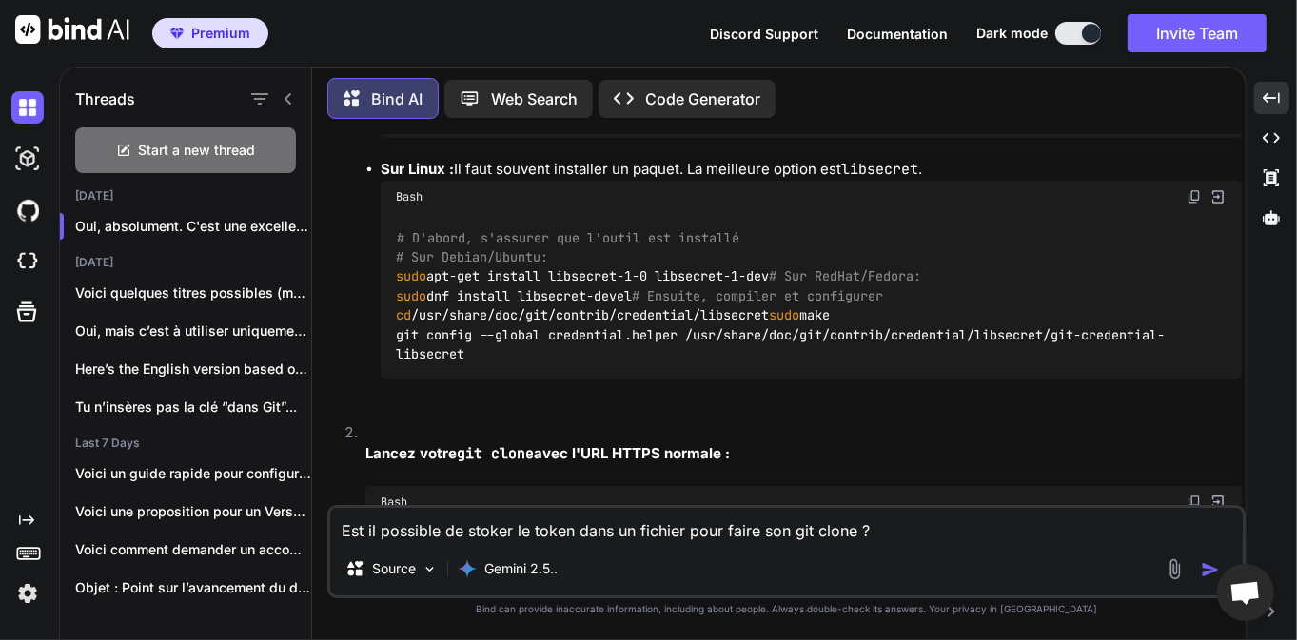
scroll to position [13503, 0]
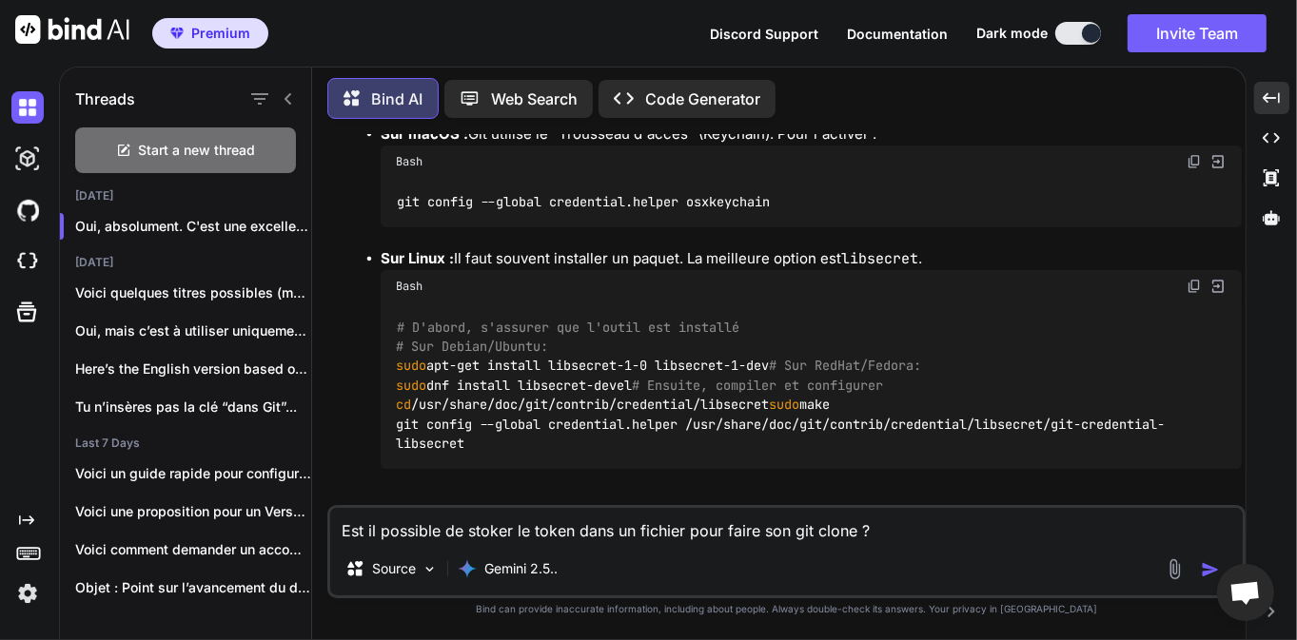
drag, startPoint x: 379, startPoint y: 228, endPoint x: 1035, endPoint y: 328, distance: 663.3
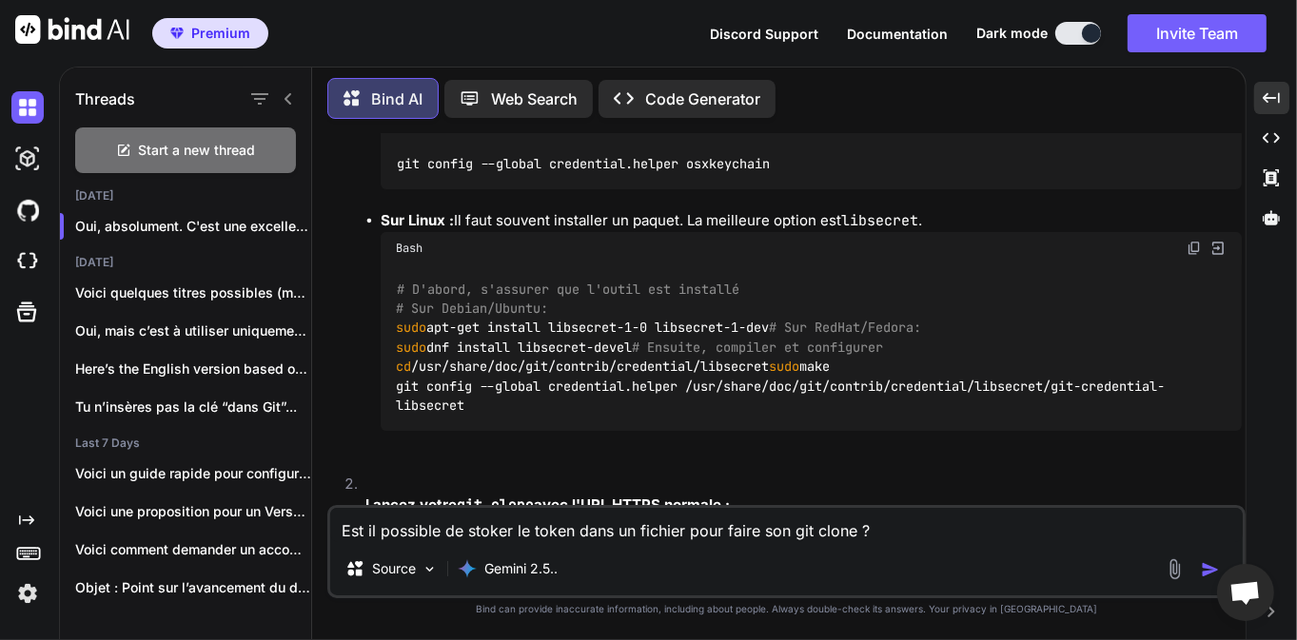
scroll to position [13594, 0]
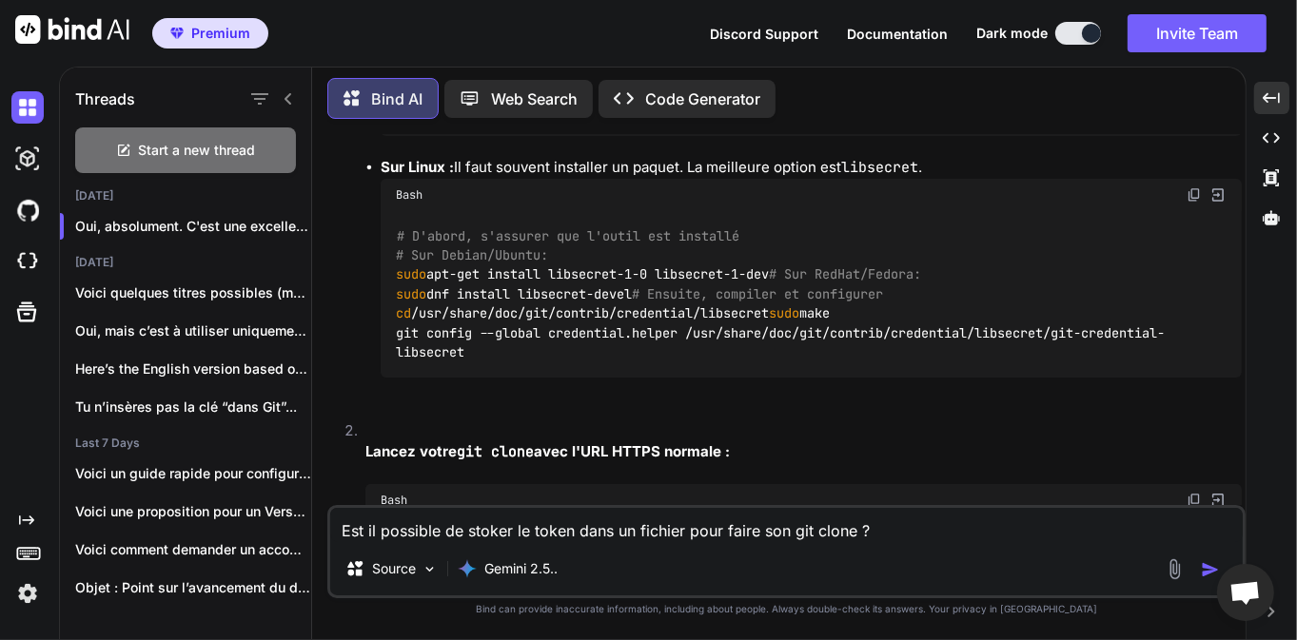
click at [892, 87] on div "Bash" at bounding box center [811, 70] width 861 height 32
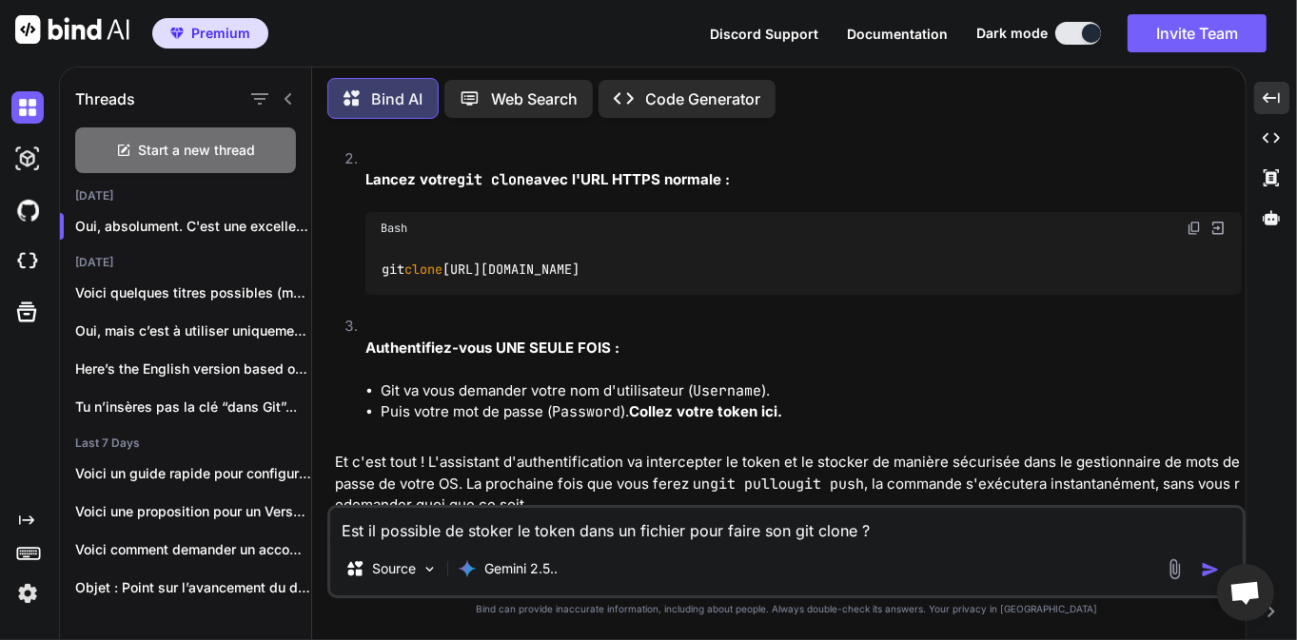
scroll to position [13868, 0]
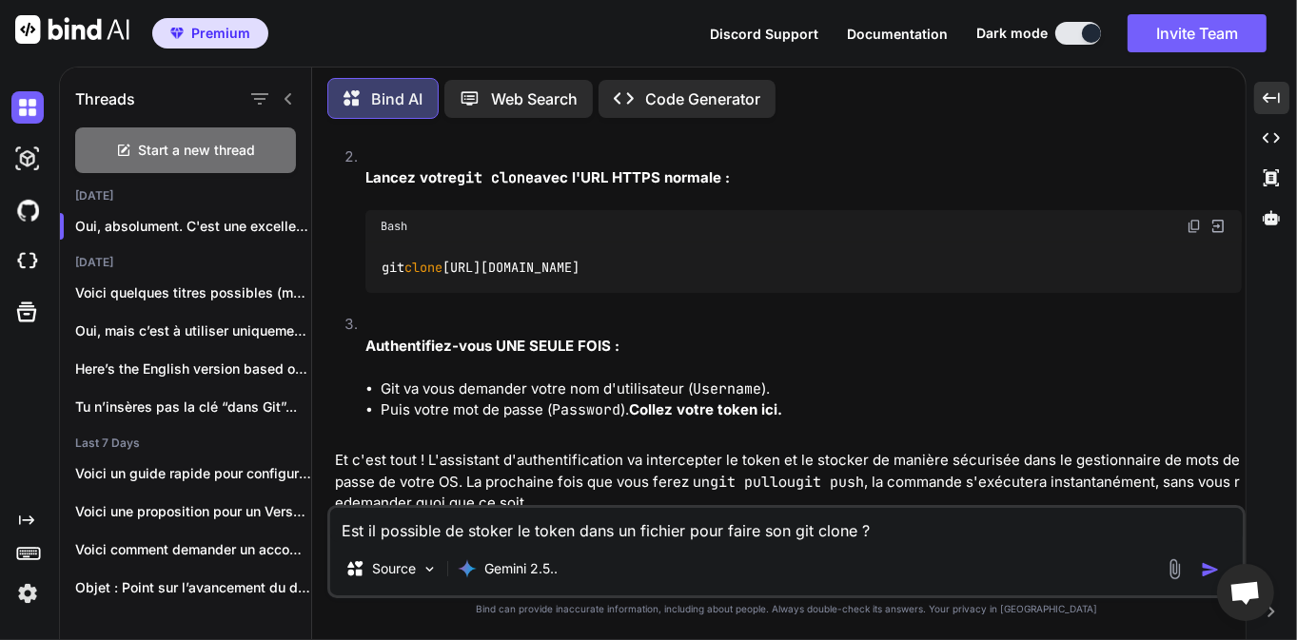
click at [609, 89] on code "# D'abord, s'assurer que l'outil est installé # Sur Debian/Ubuntu: sudo apt-get…" at bounding box center [780, 20] width 769 height 136
click at [570, 104] on div "# D'abord, s'assurer que l'outil est installé # Sur Debian/Ubuntu: sudo apt-get…" at bounding box center [811, 20] width 861 height 167
drag, startPoint x: 725, startPoint y: 323, endPoint x: 442, endPoint y: 325, distance: 283.6
click at [442, 104] on div "# D'abord, s'assurer que l'outil est installé # Sur Debian/Ubuntu: sudo apt-get…" at bounding box center [811, 20] width 861 height 167
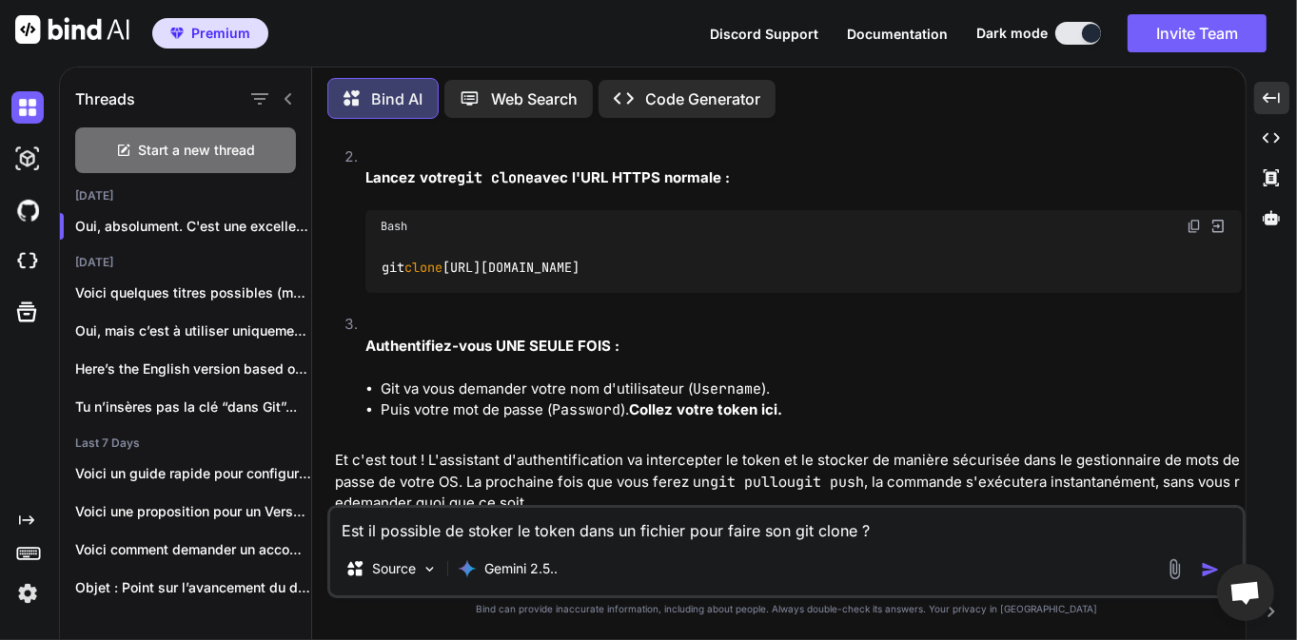
click at [697, 523] on textarea "Est il possible de stoker le token dans un fichier pour faire son git clone ?" at bounding box center [786, 525] width 913 height 34
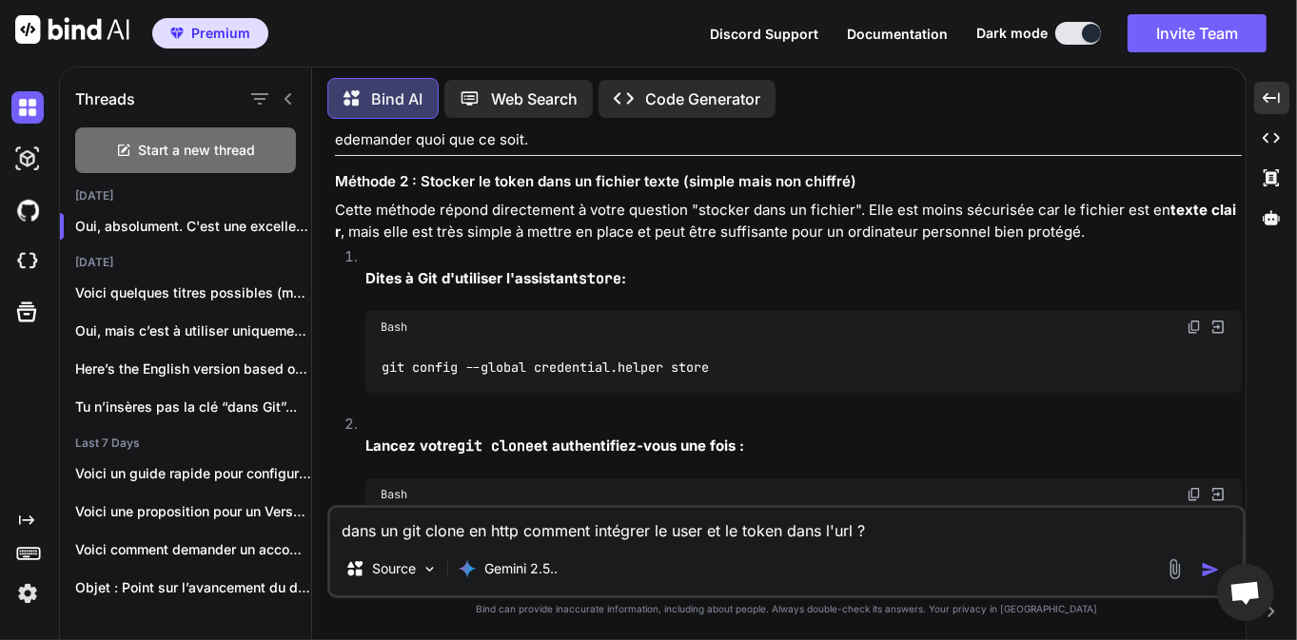
scroll to position [14234, 0]
type textarea "dans un git clone en http comment intégrer le user et le token dans l'url ?"
click at [1205, 559] on div at bounding box center [1196, 570] width 64 height 22
click at [1205, 564] on img "button" at bounding box center [1210, 570] width 19 height 19
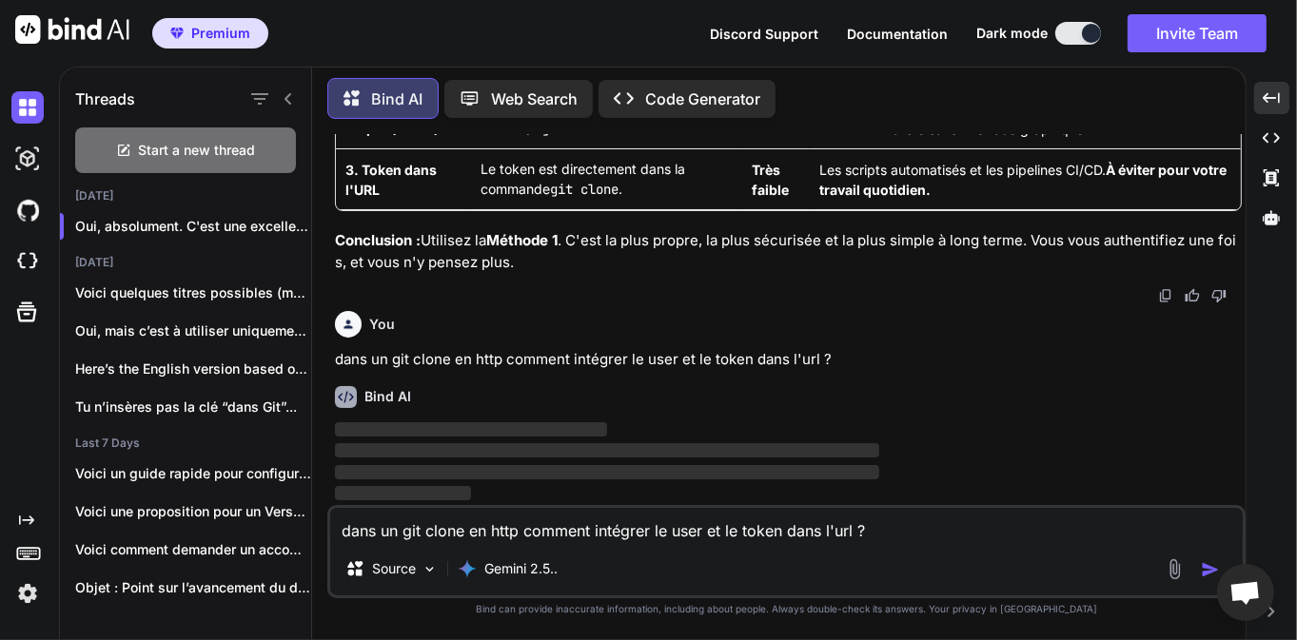
scroll to position [15806, 0]
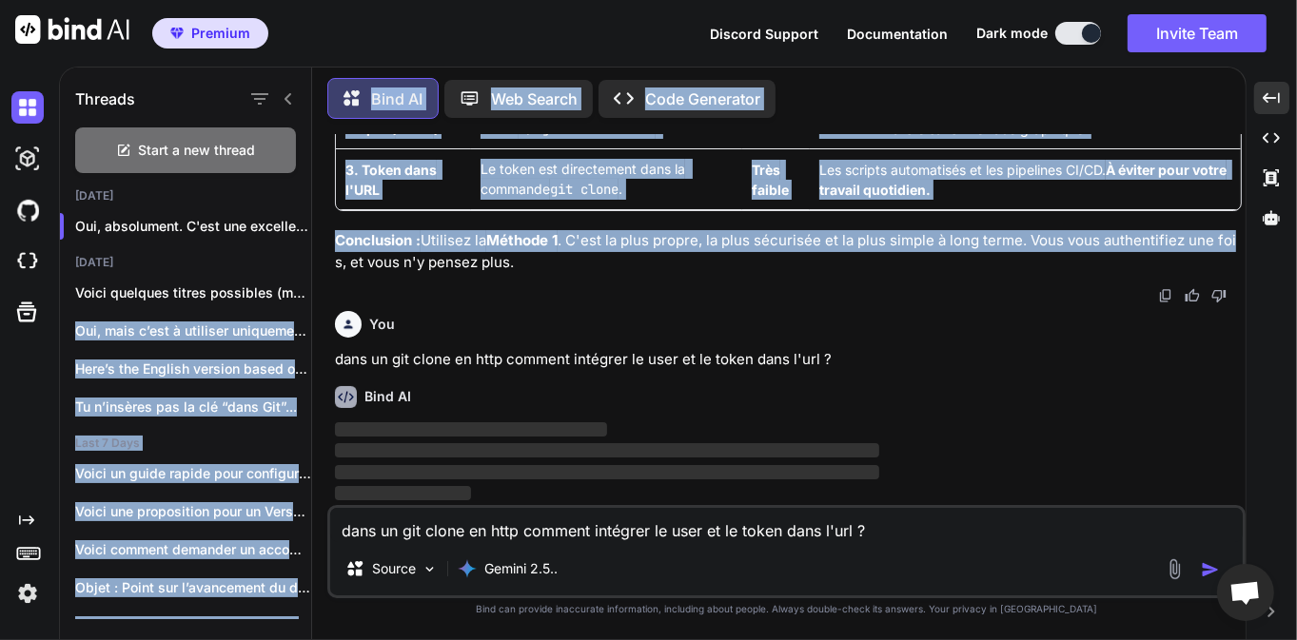
click at [311, 307] on div "Threads Start a new thread [DATE] Oui, absolument. C'est une excellente qu... […" at bounding box center [653, 351] width 1186 height 577
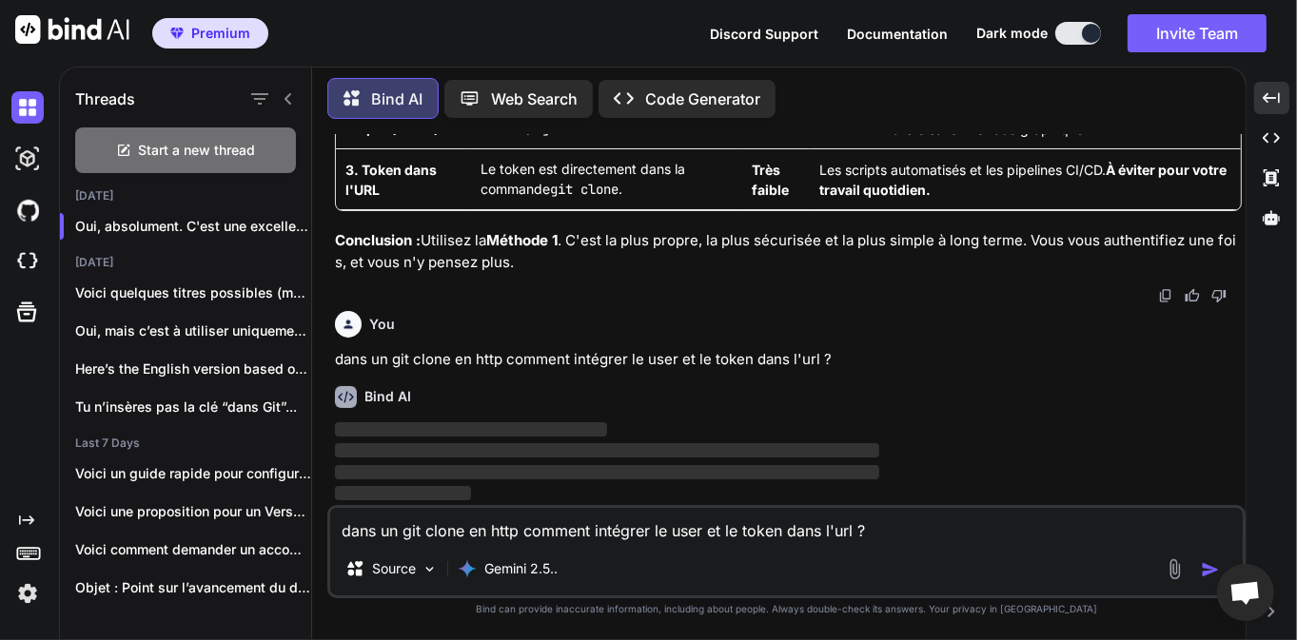
click at [463, 296] on div at bounding box center [788, 295] width 907 height 15
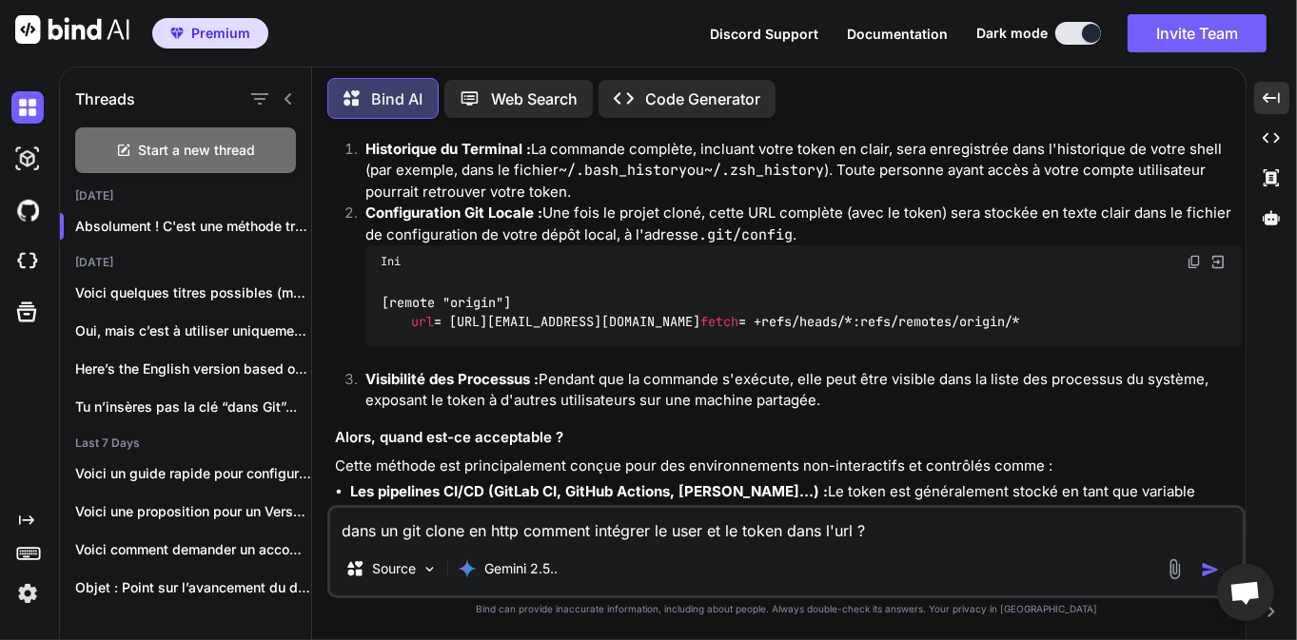
scroll to position [16537, 0]
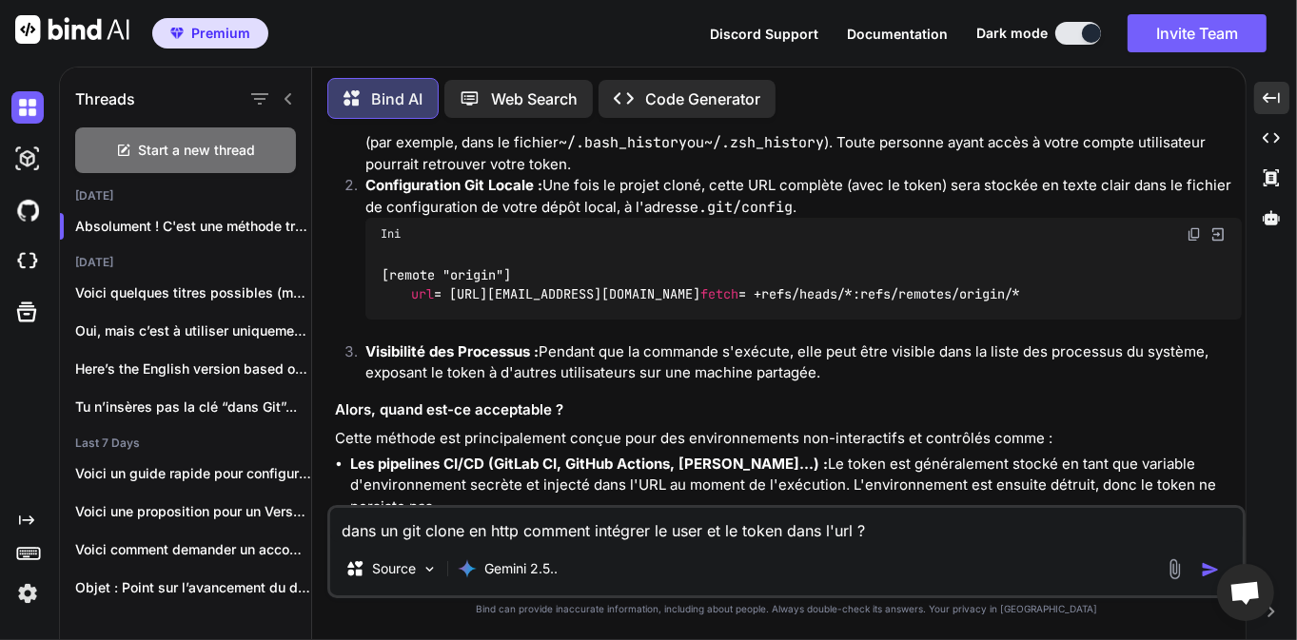
click at [759, 519] on textarea "dans un git clone en http comment intégrer le user et le token dans l'url ?" at bounding box center [786, 525] width 913 height 34
type textarea "j'ai besoin de pointer vers un dossier, suis je obligé de cd dans la directory …"
click at [1205, 562] on img "button" at bounding box center [1210, 570] width 19 height 19
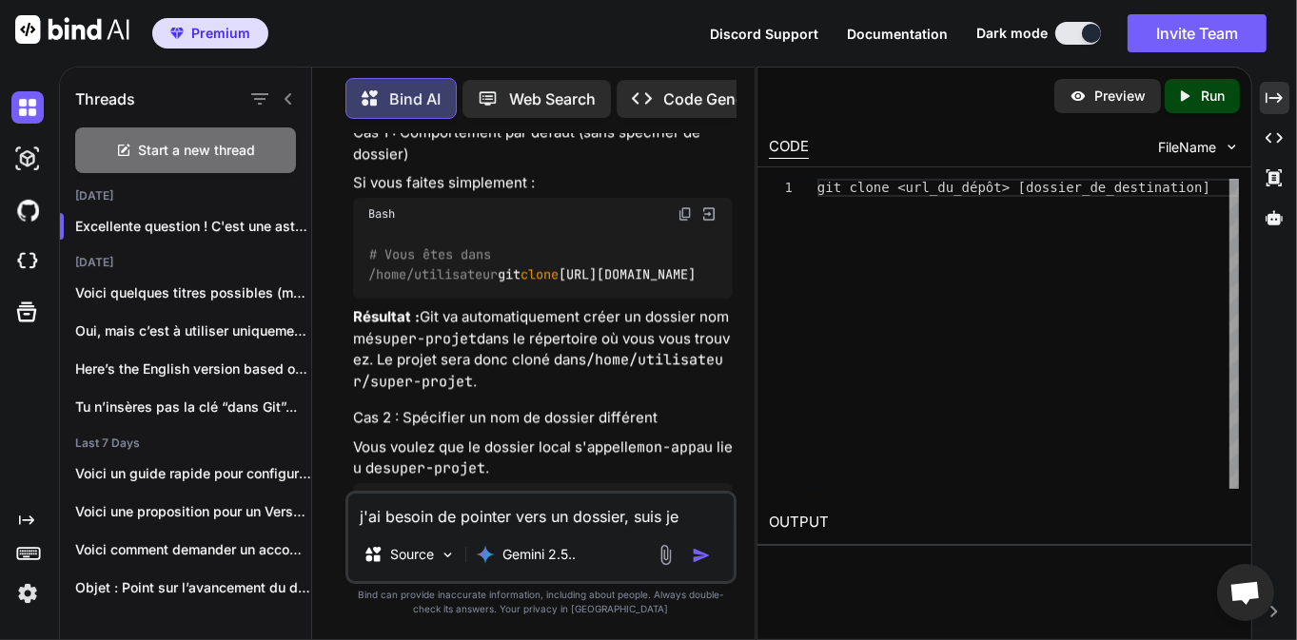
scroll to position [25688, 0]
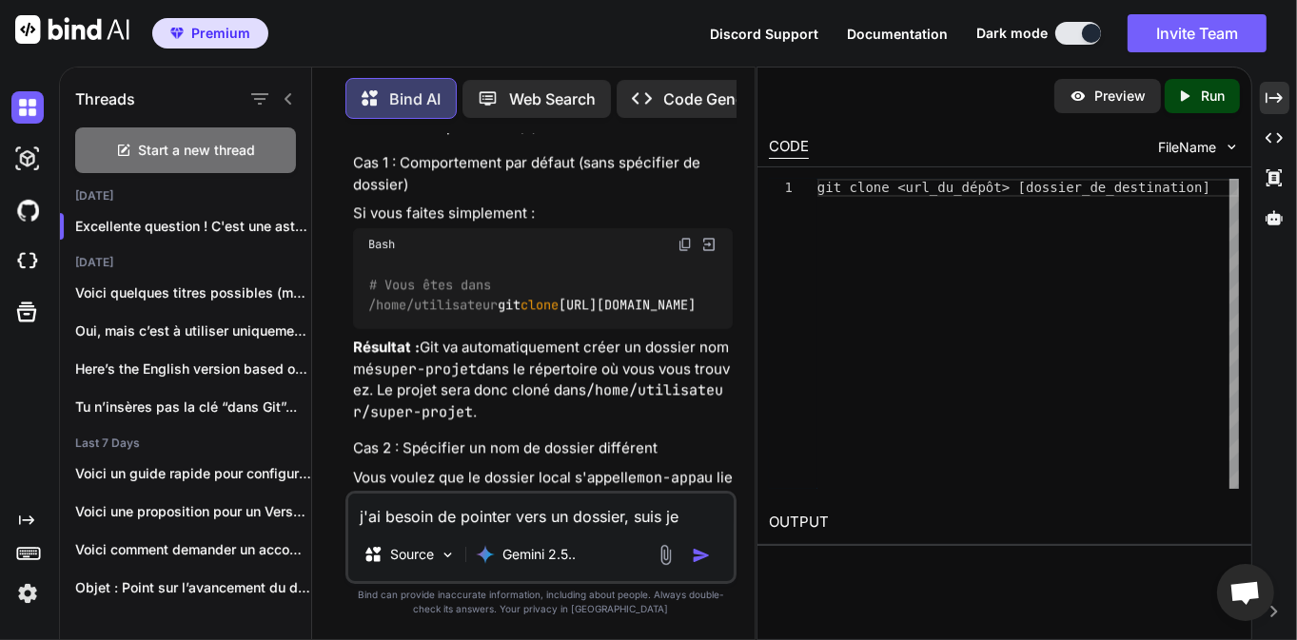
click at [1277, 104] on icon "Created with Pixso." at bounding box center [1274, 97] width 17 height 17
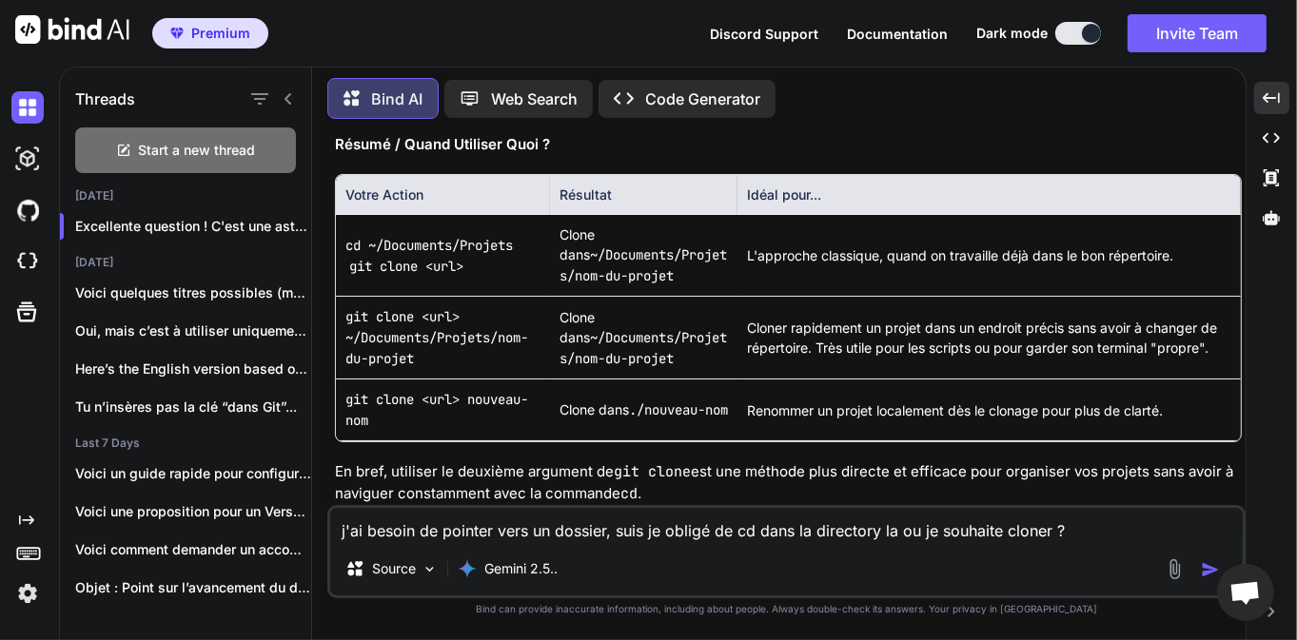
scroll to position [18286, 0]
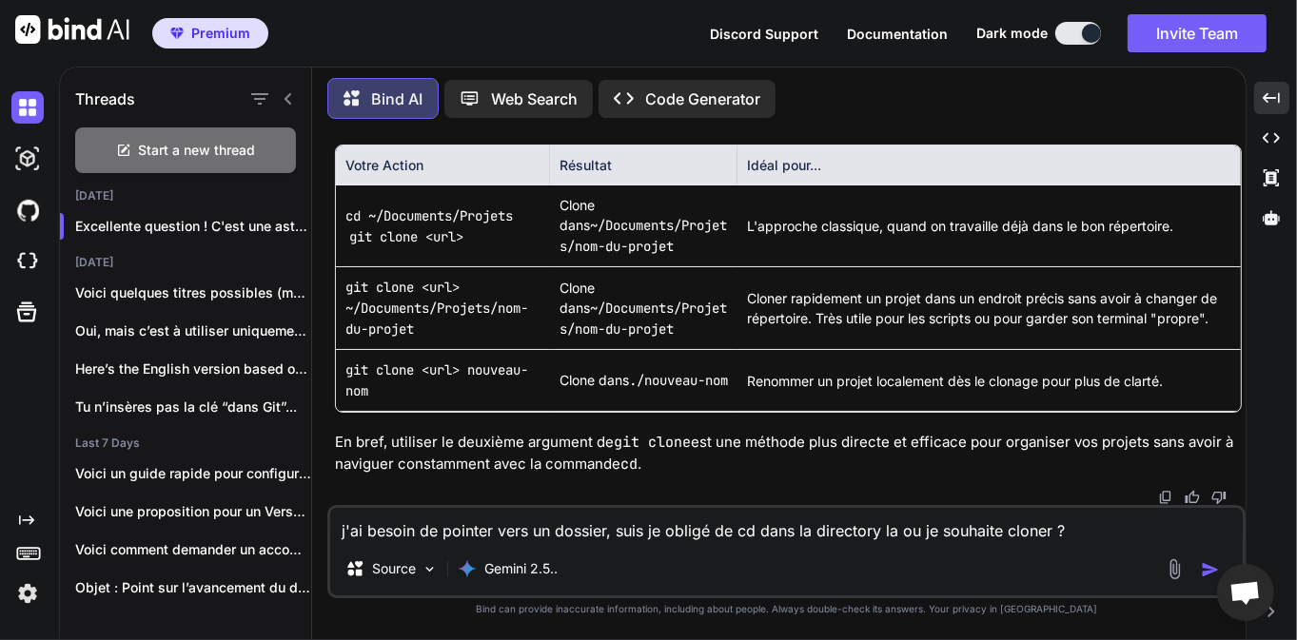
drag, startPoint x: 486, startPoint y: 523, endPoint x: 497, endPoint y: 522, distance: 10.5
click at [488, 522] on textarea "j'ai besoin de pointer vers un dossier, suis je obligé de cd dans la directory …" at bounding box center [786, 525] width 913 height 34
type textarea "puis je utiliser un token privé au lieu df'un access token ?"
click at [1212, 565] on img "button" at bounding box center [1210, 570] width 19 height 19
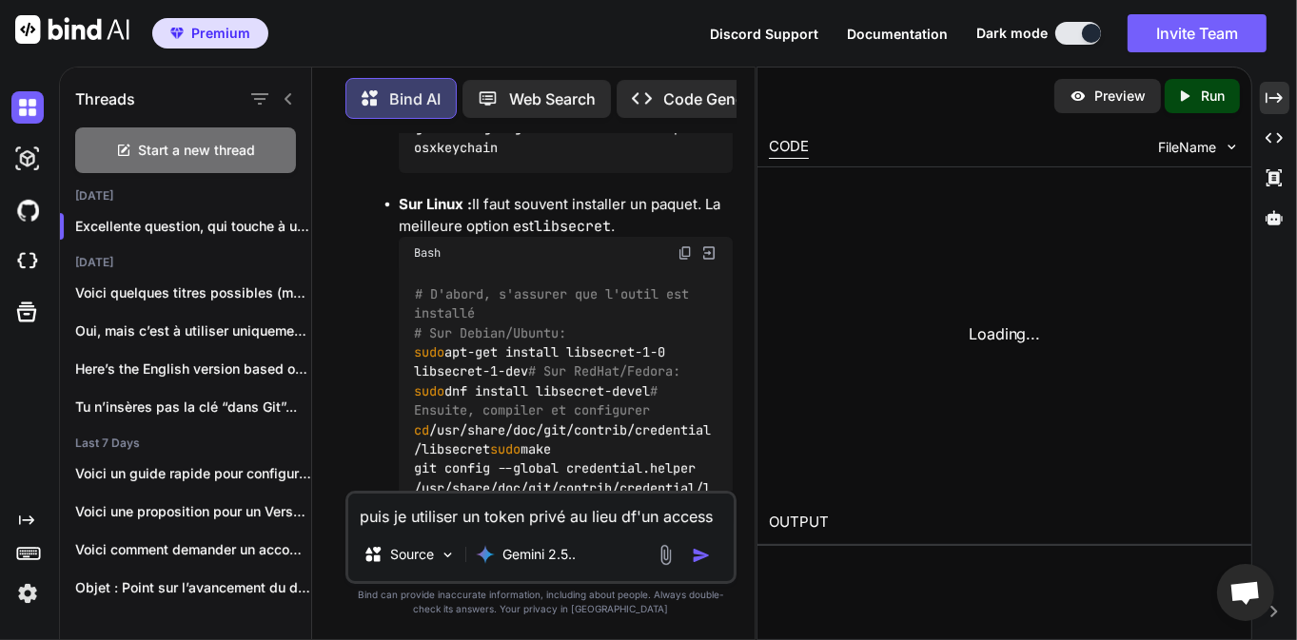
scroll to position [28902, 0]
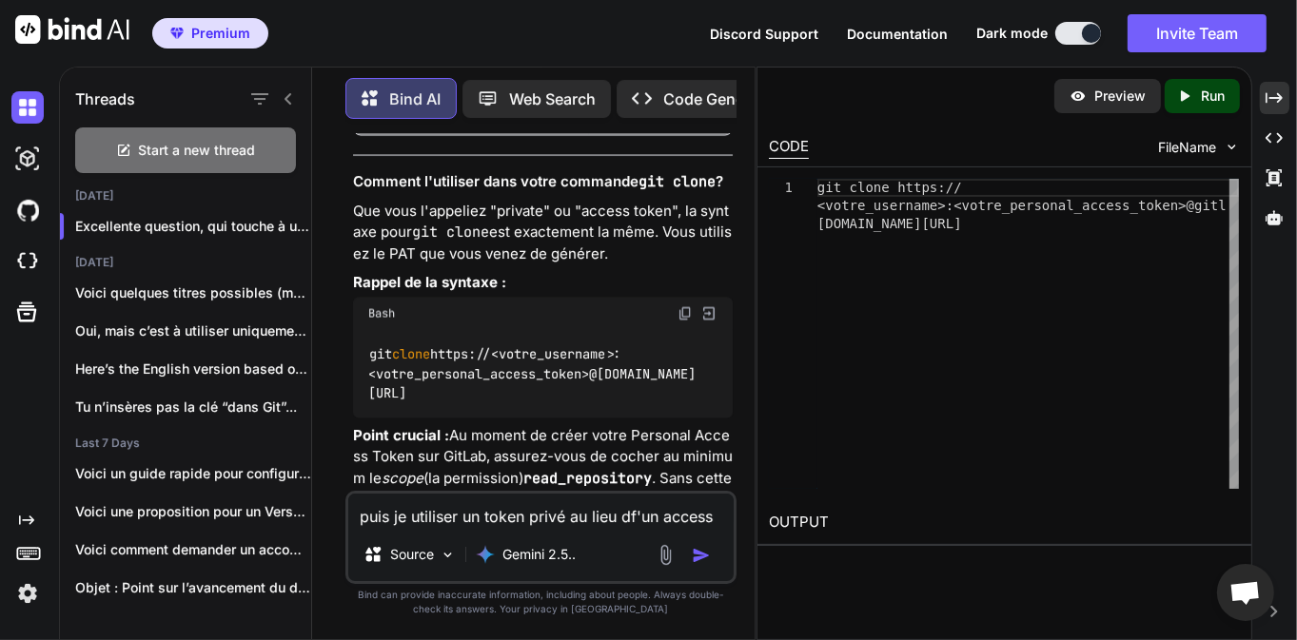
click at [1292, 104] on div "Threads Start a new thread [DATE] Excellente question, qui touche à une pe... […" at bounding box center [678, 354] width 1238 height 574
click at [1287, 103] on div "Created with Pixso." at bounding box center [1275, 98] width 30 height 32
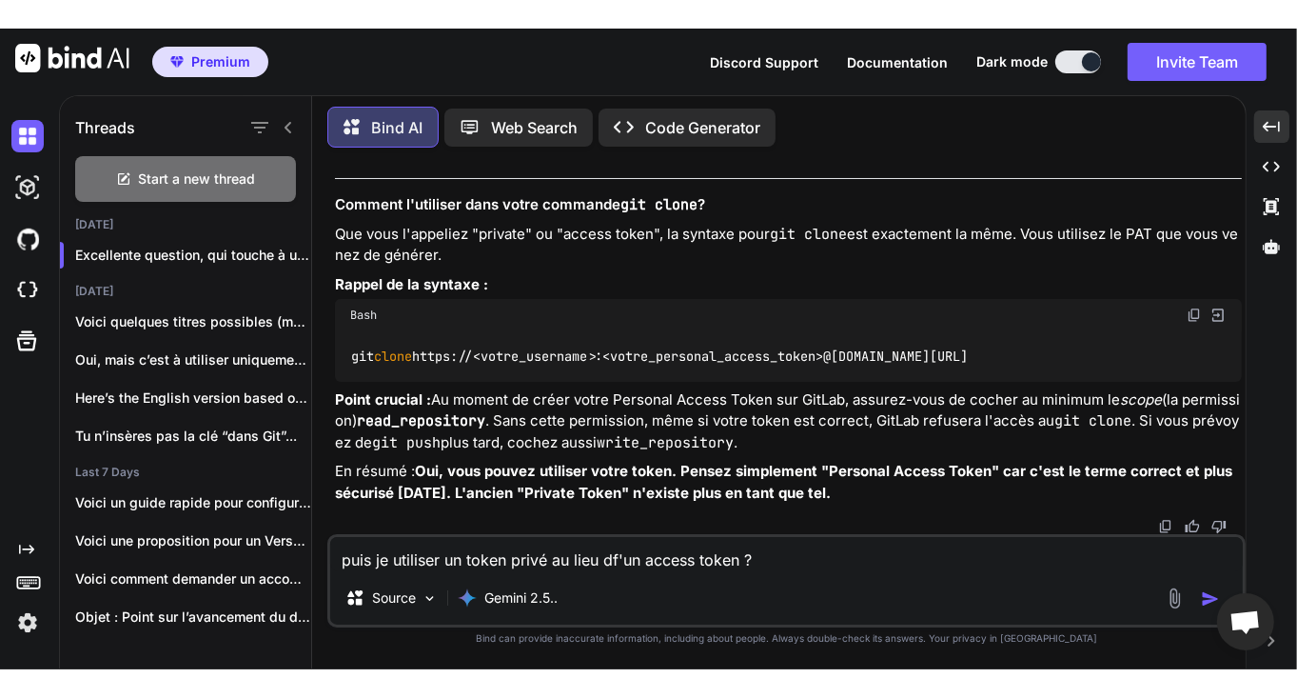
scroll to position [19658, 0]
